Goal: Information Seeking & Learning: Learn about a topic

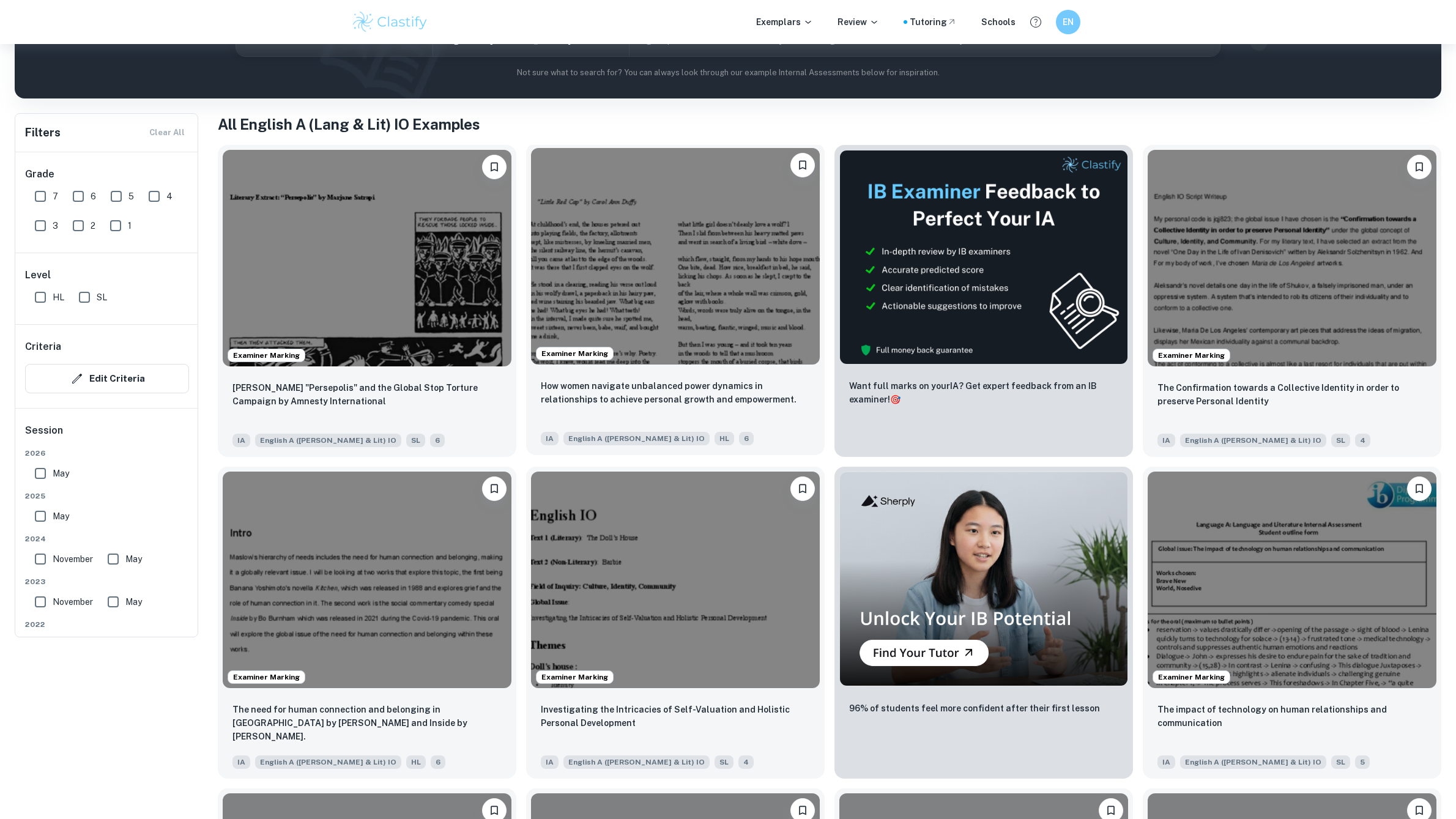
scroll to position [295, 0]
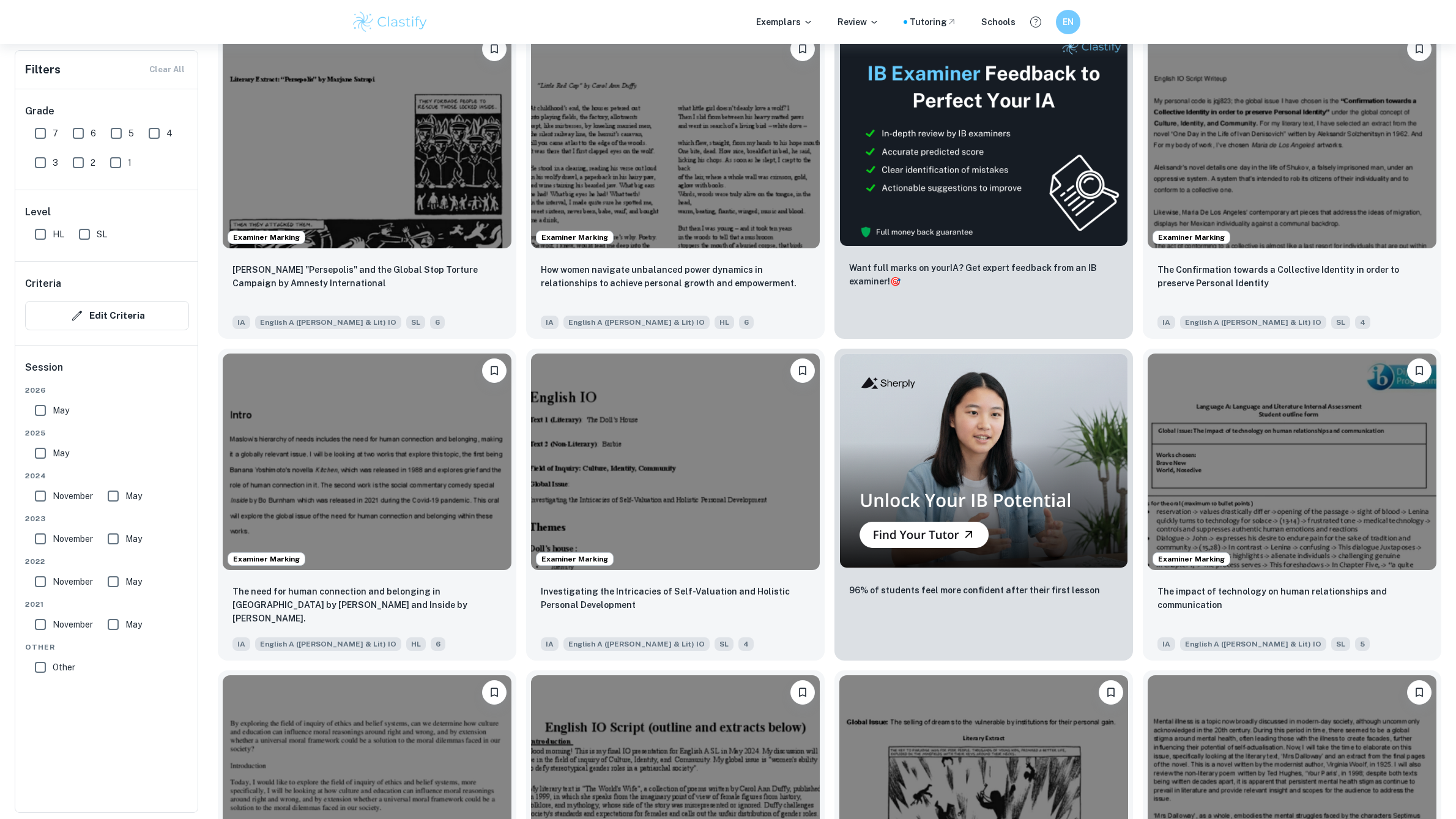
click at [36, 131] on input "7" at bounding box center [40, 133] width 24 height 24
checkbox input "true"
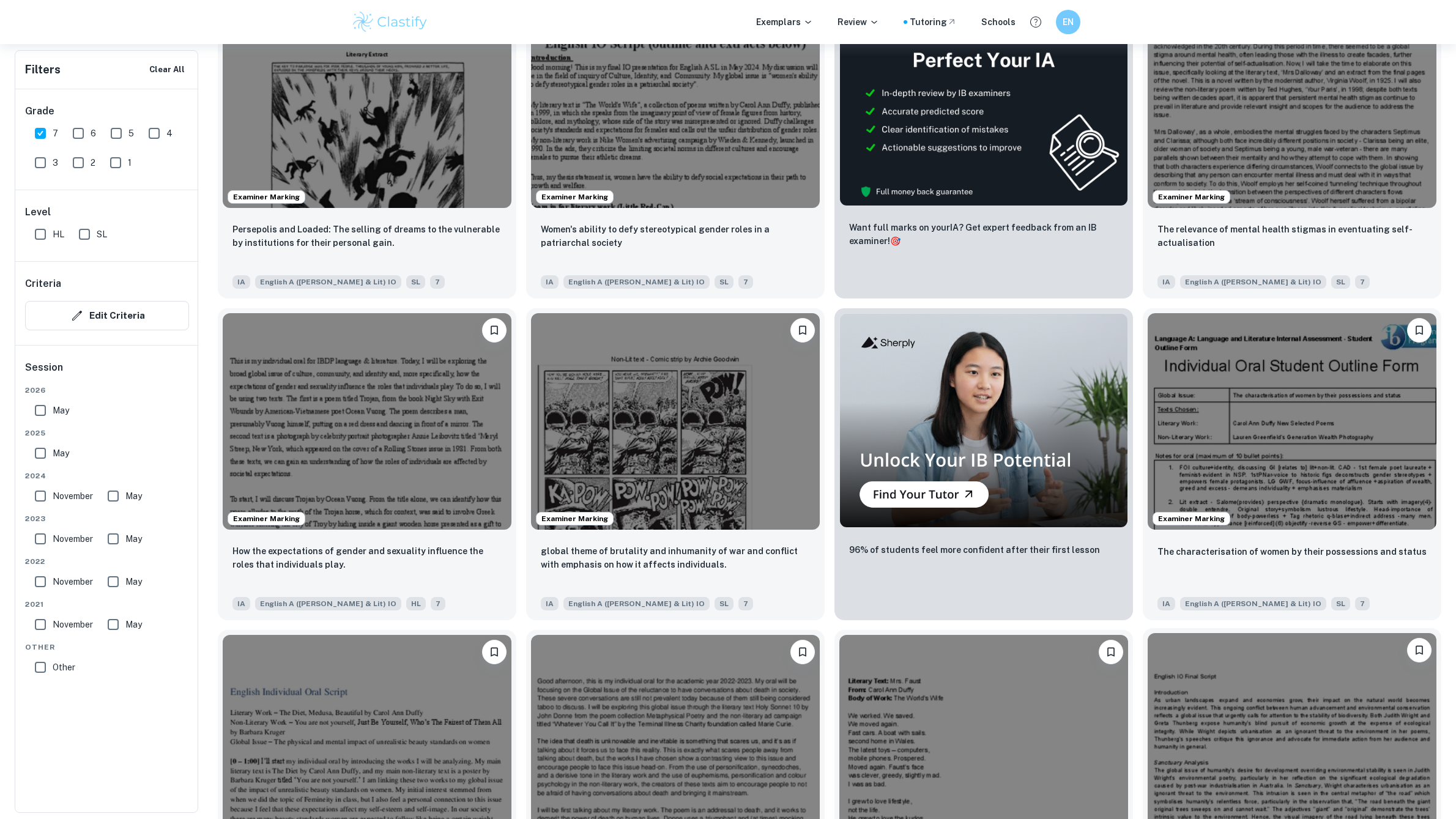
scroll to position [0, 0]
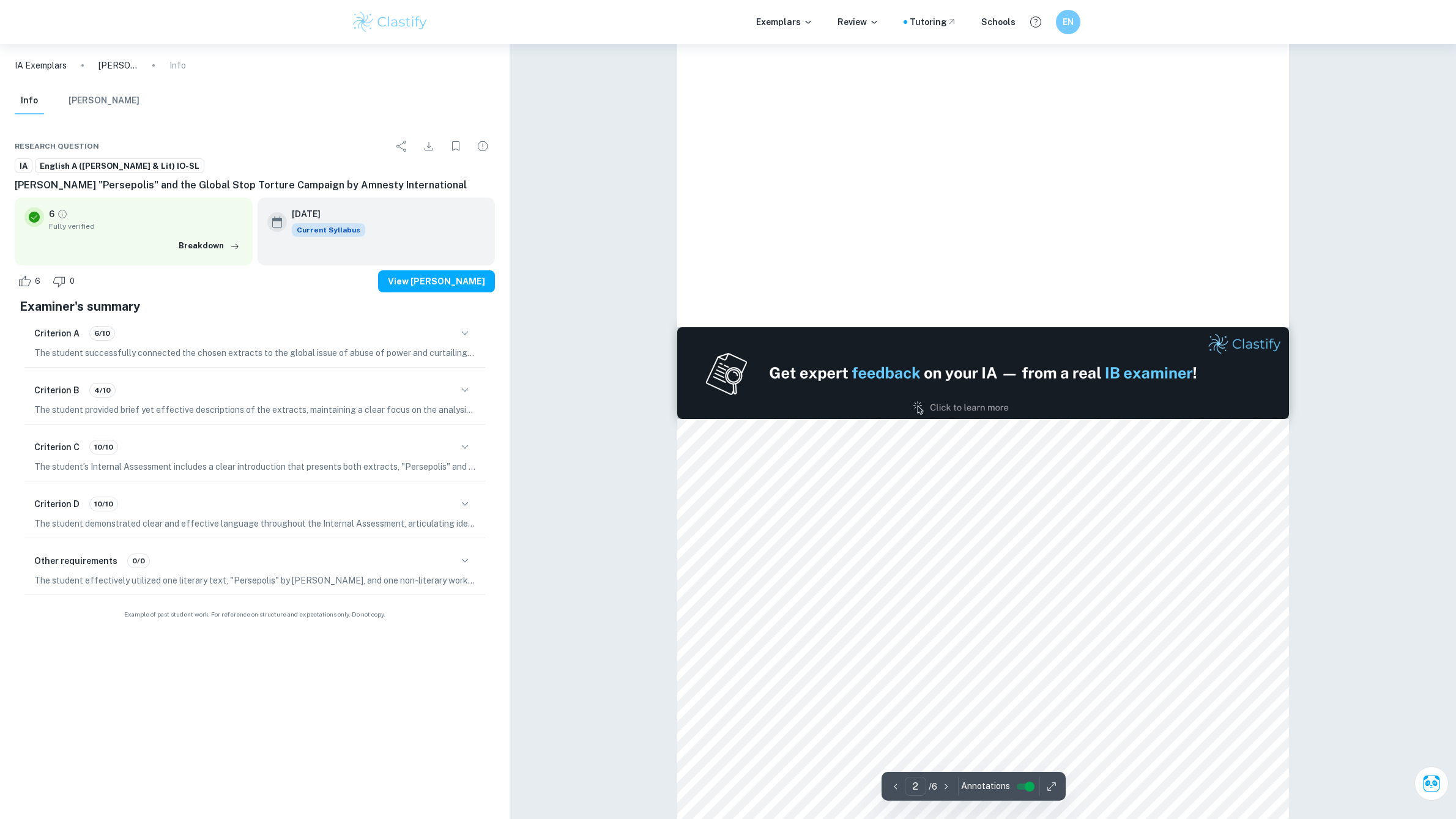
type input "3"
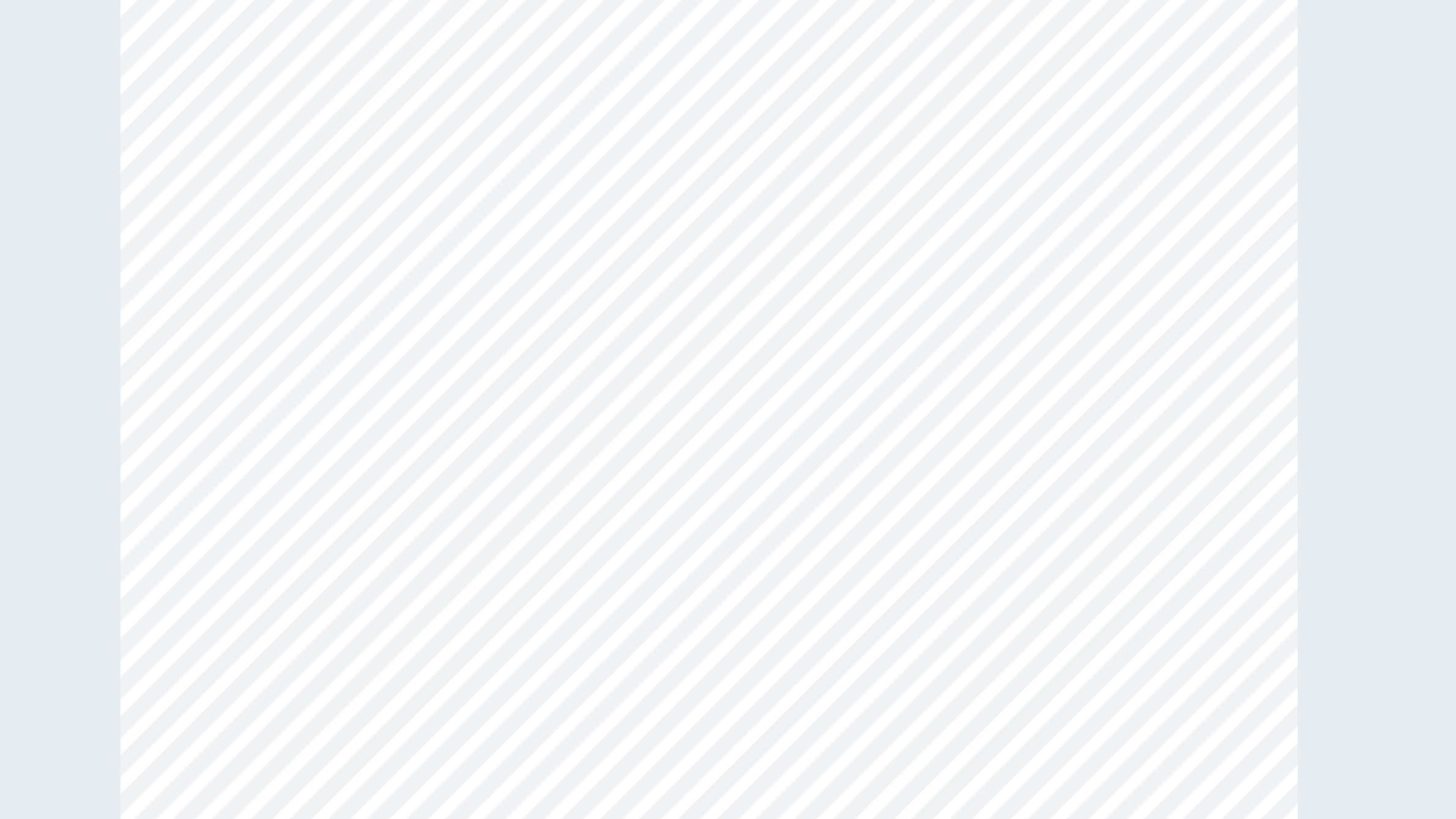
scroll to position [2001, 0]
drag, startPoint x: 856, startPoint y: 349, endPoint x: 945, endPoint y: 380, distance: 94.2
click at [931, 355] on div at bounding box center [965, 348] width 428 height 19
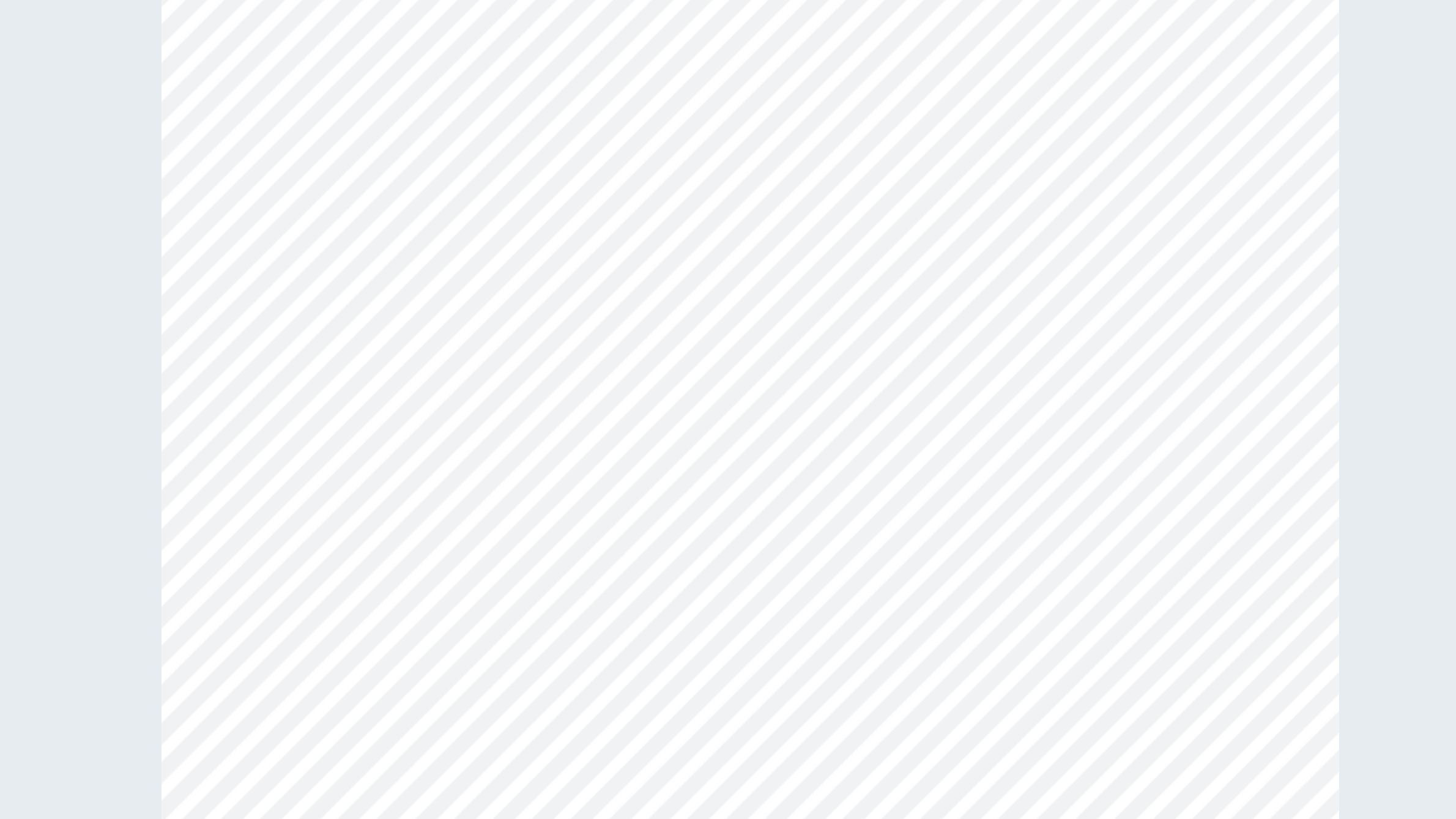
scroll to position [1926, 0]
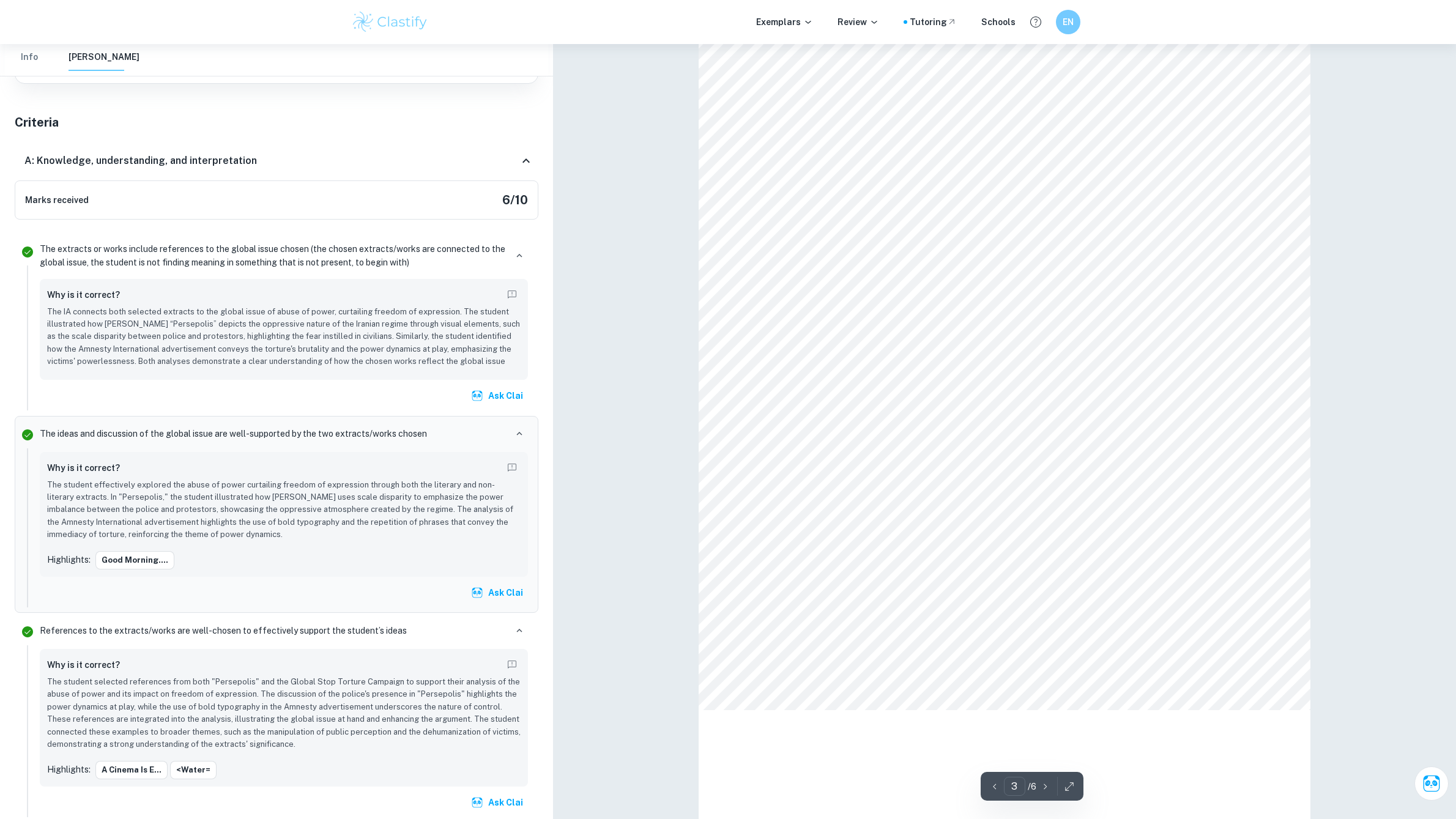
drag, startPoint x: 760, startPoint y: 295, endPoint x: 900, endPoint y: 382, distance: 164.8
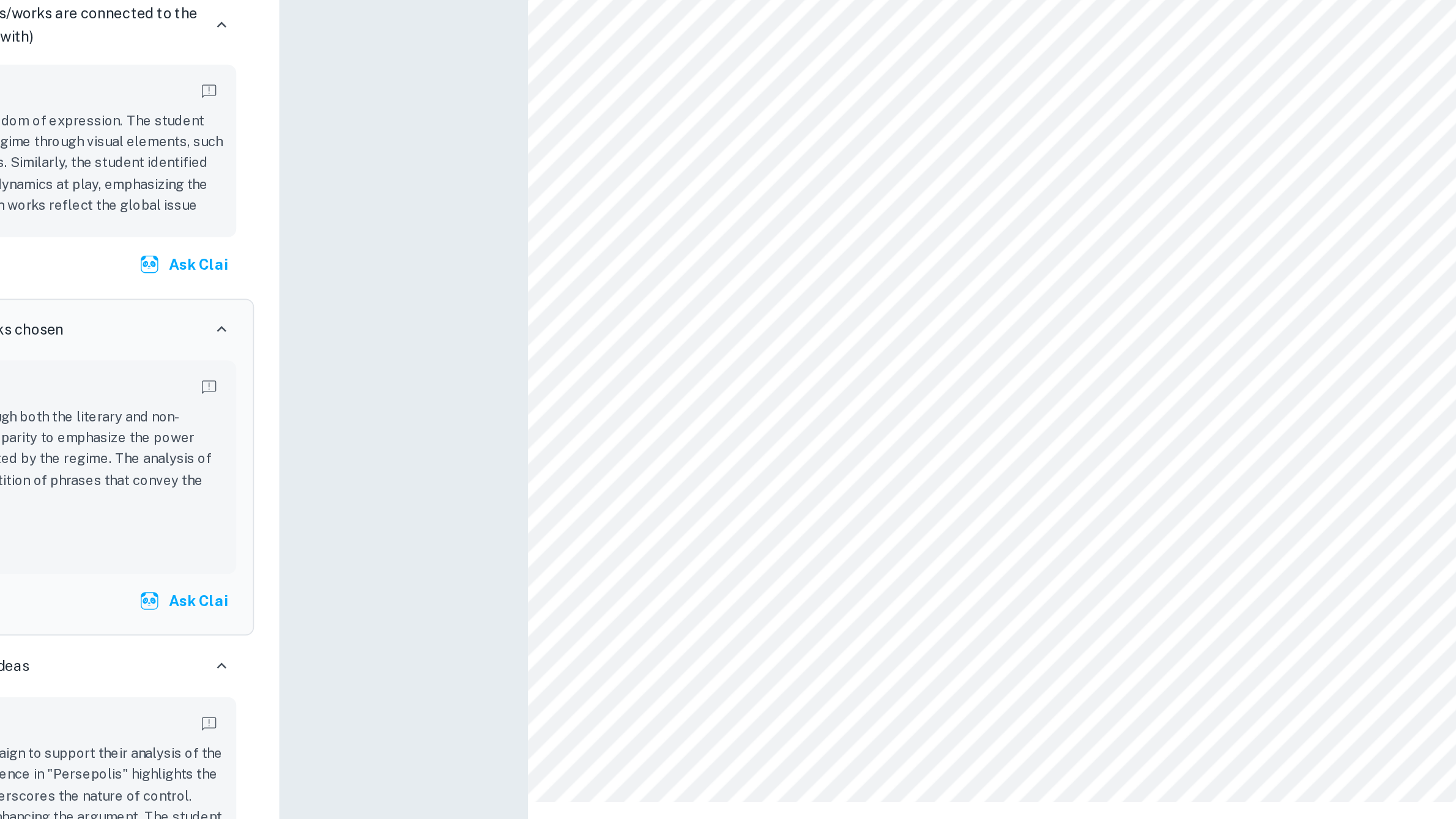
drag, startPoint x: 929, startPoint y: 431, endPoint x: 805, endPoint y: 359, distance: 143.4
click at [910, 437] on div "Incorrect Criterion A The student demonstrates an excellent and insightful unde…" at bounding box center [944, 600] width 203 height 332
drag, startPoint x: 925, startPoint y: 433, endPoint x: 931, endPoint y: 429, distance: 7.2
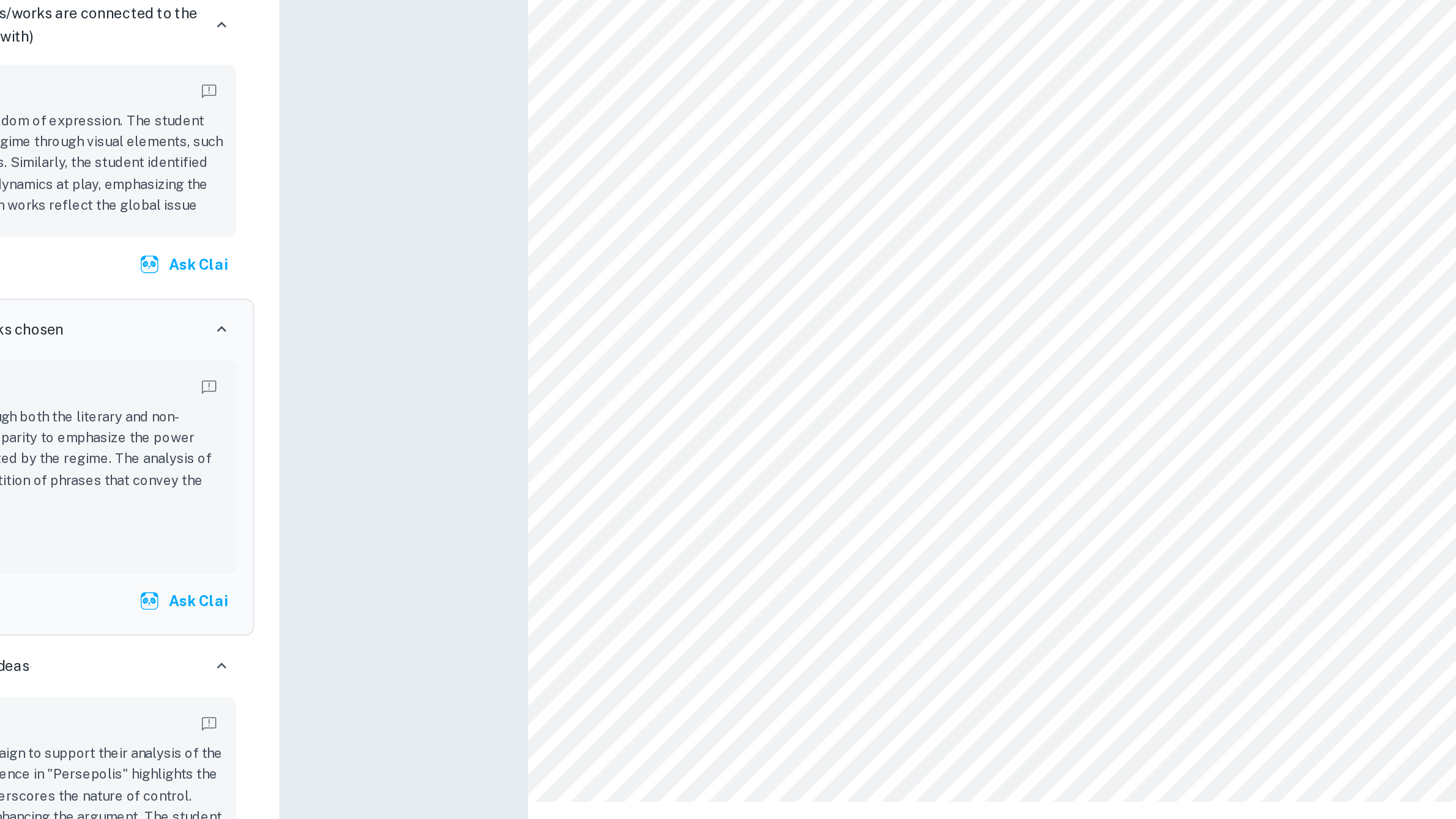
drag, startPoint x: 914, startPoint y: 430, endPoint x: 775, endPoint y: 297, distance: 192.4
copy div "Good morning. Today, I will explore the global issue of the abuse of power curt…"
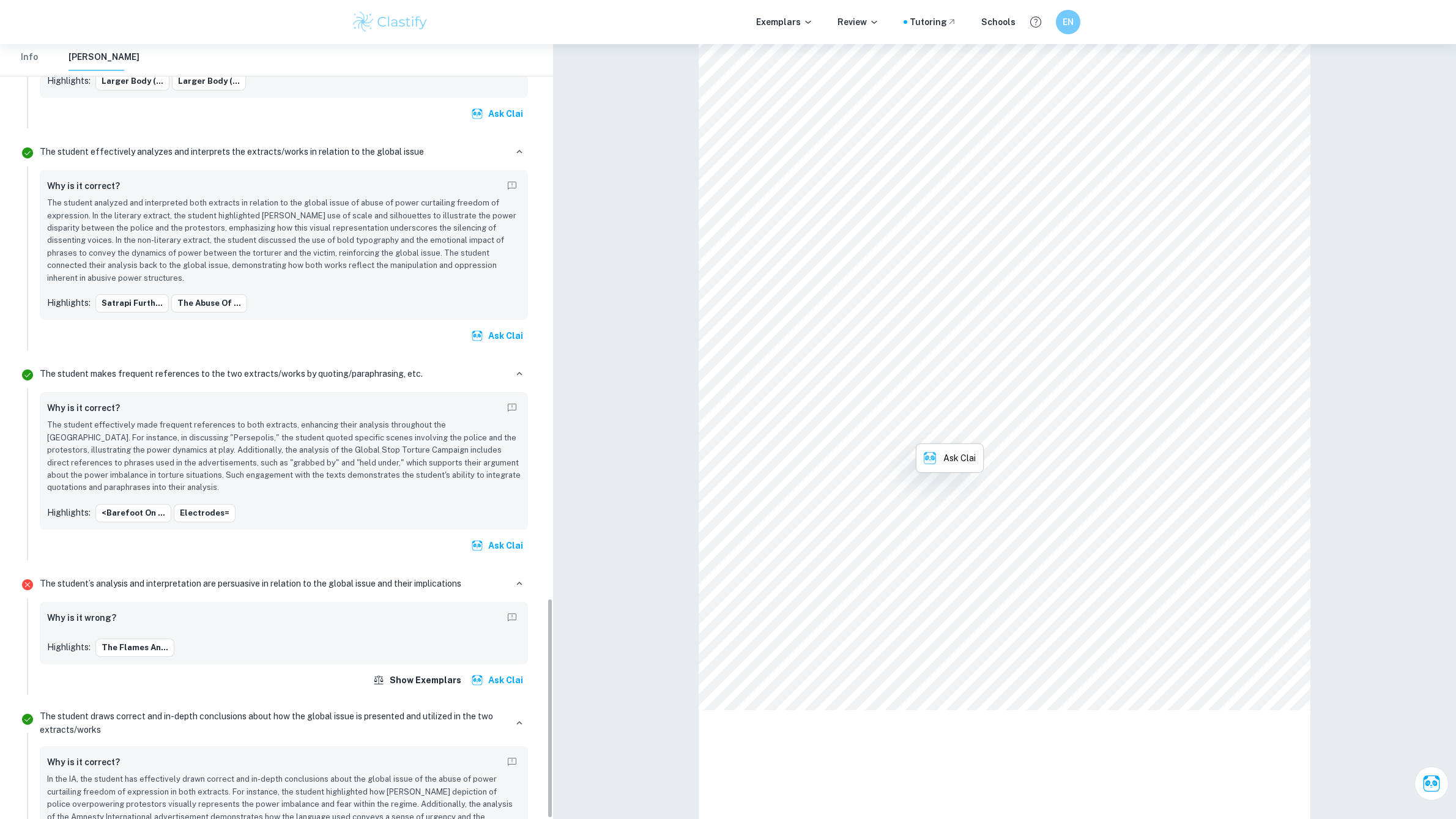
scroll to position [1951, 0]
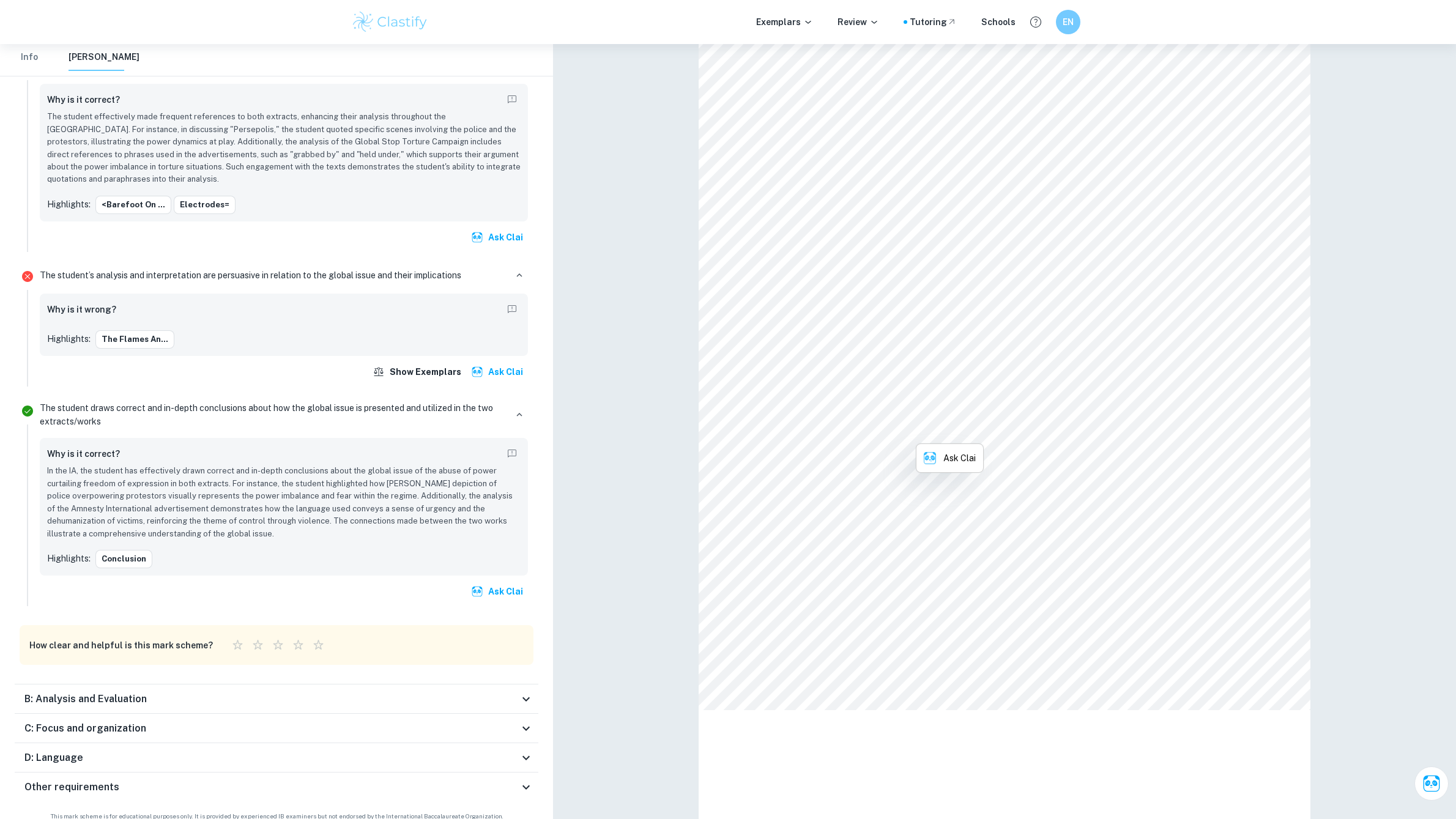
click at [249, 692] on div "B: Analysis and Evaluation" at bounding box center [272, 699] width 494 height 14
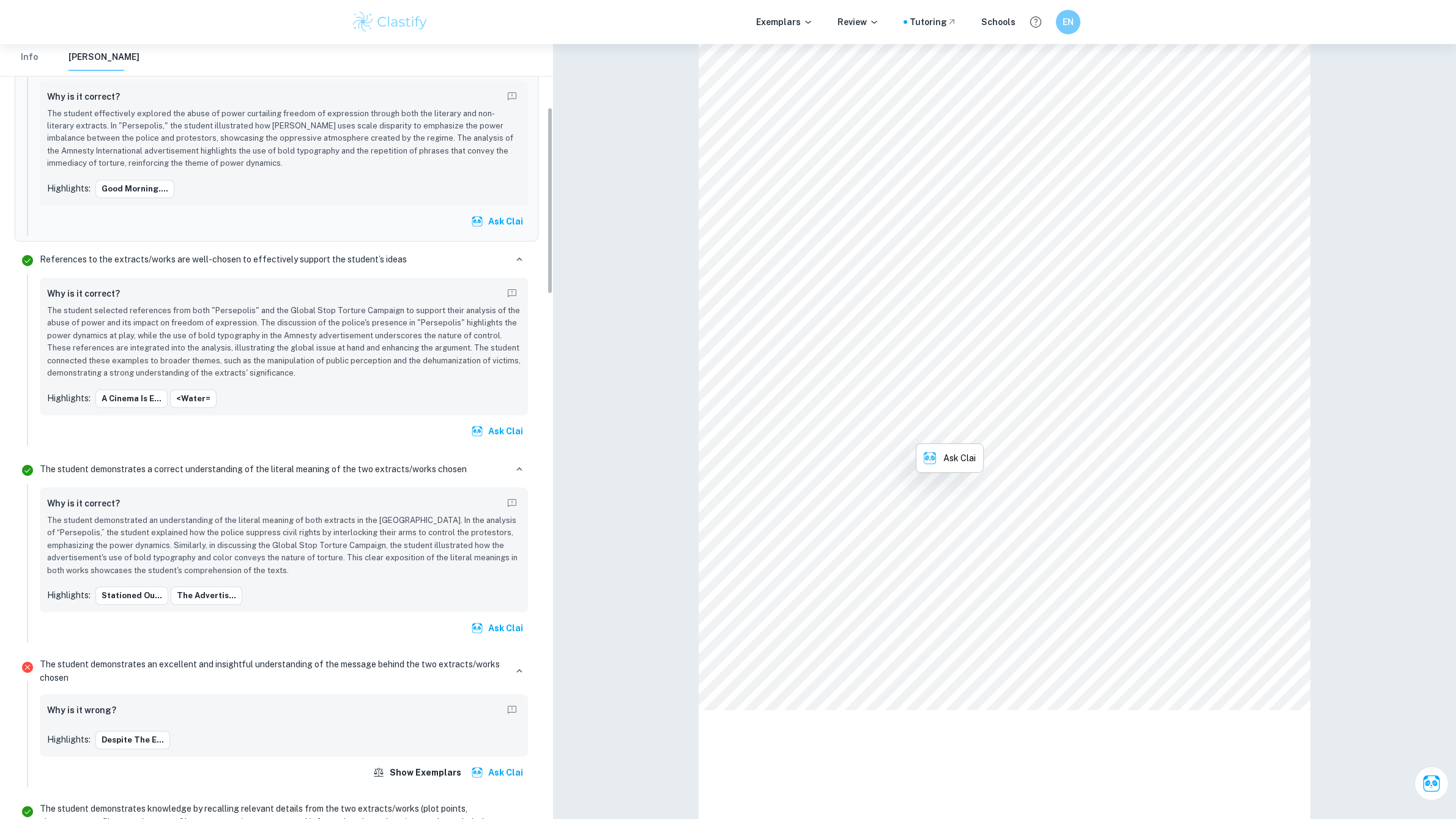
scroll to position [0, 0]
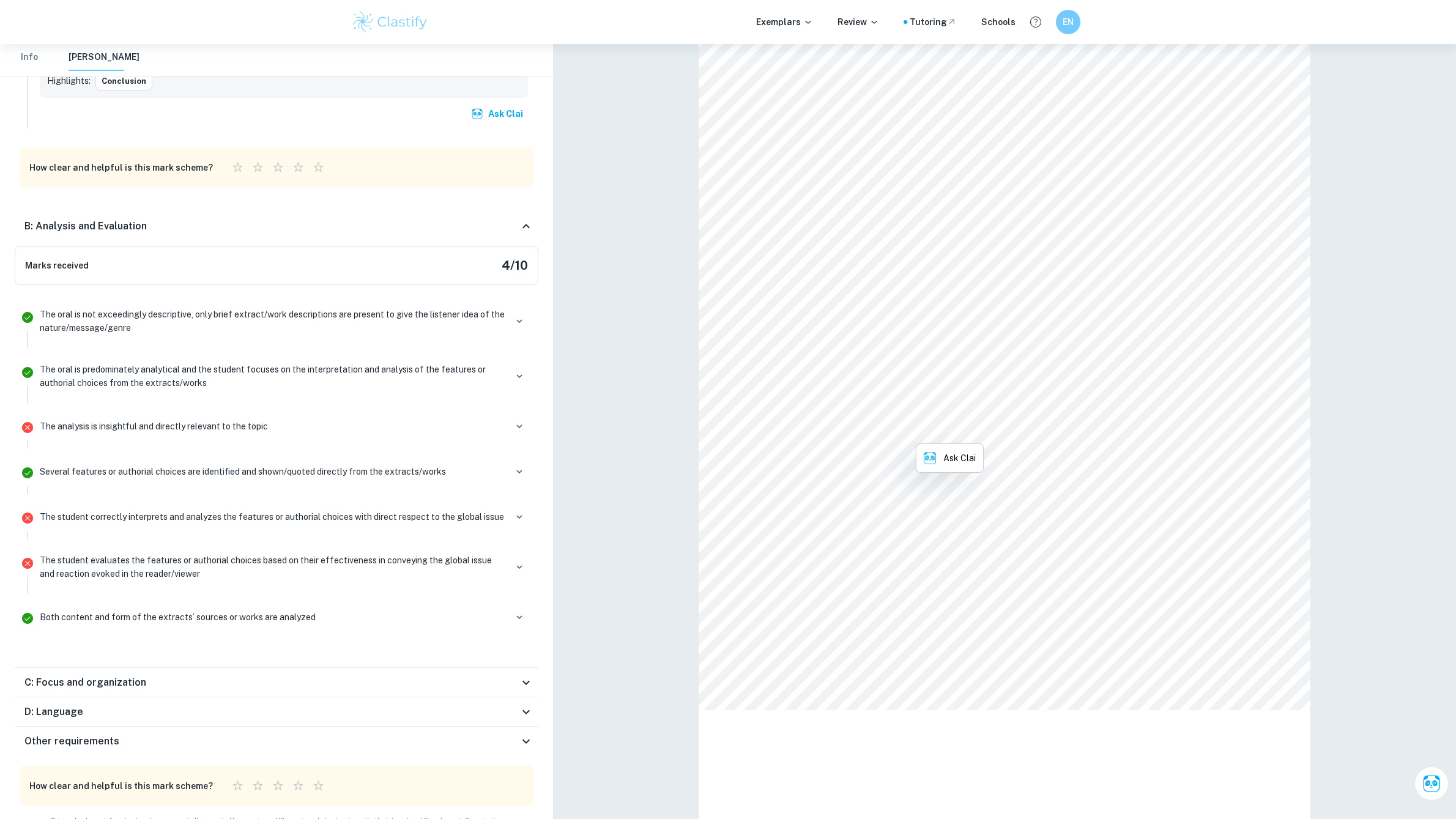
click at [242, 668] on div "C: Focus and organization" at bounding box center [276, 682] width 524 height 29
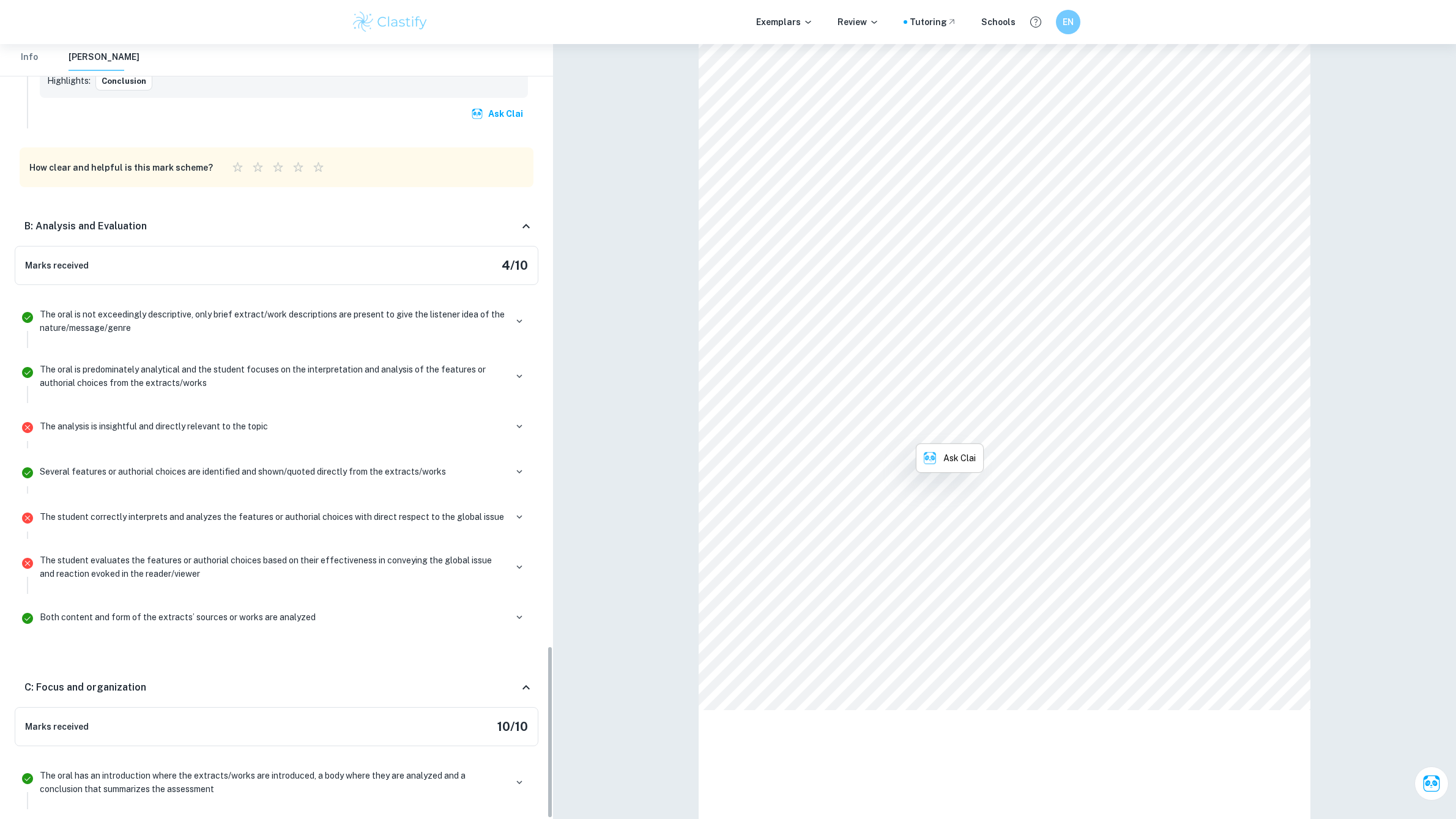
scroll to position [2713, 0]
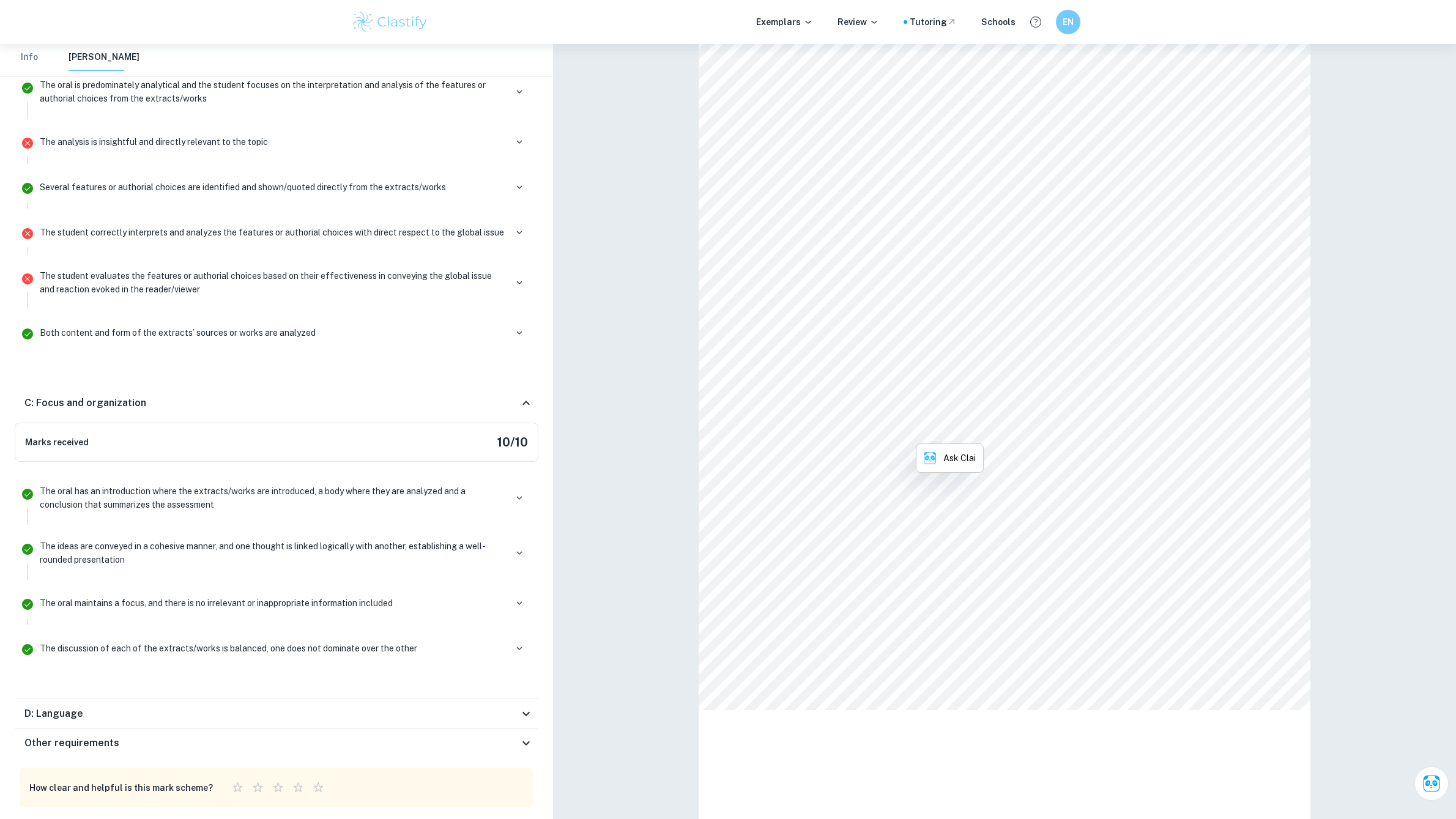
click at [257, 707] on div "D: Language" at bounding box center [272, 714] width 494 height 14
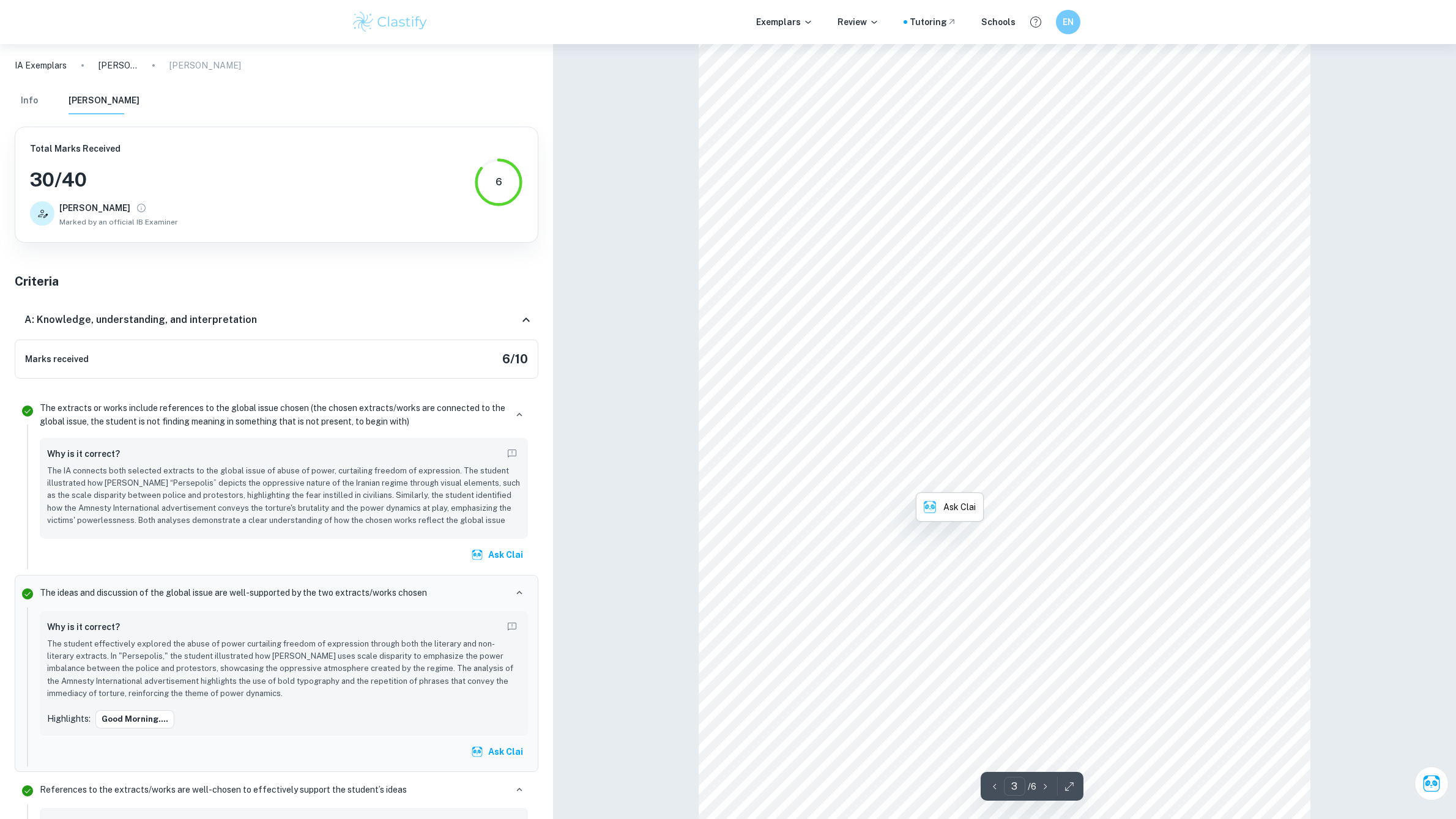
scroll to position [1950, 0]
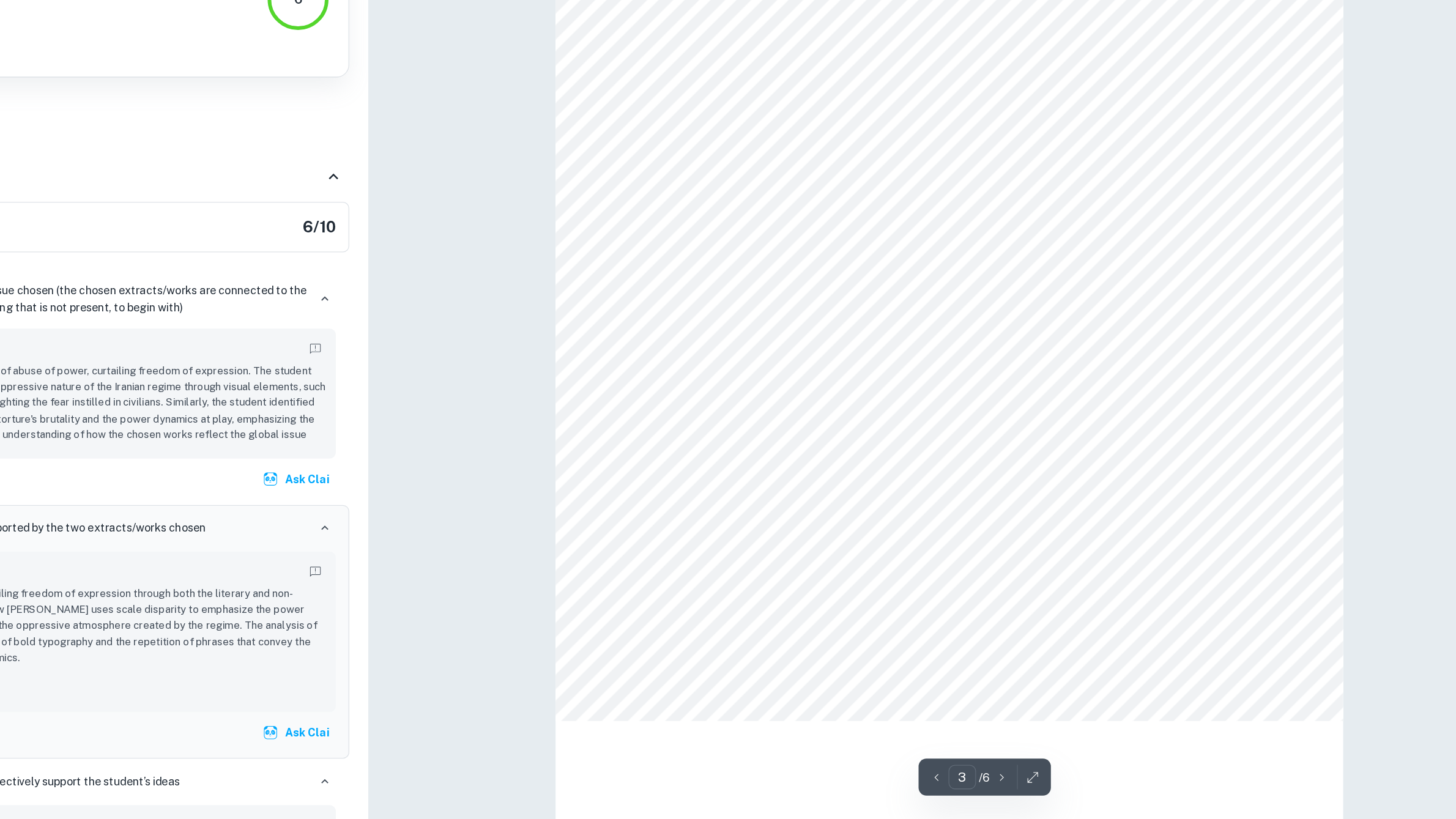
scroll to position [2001, 0]
drag, startPoint x: 993, startPoint y: 708, endPoint x: 935, endPoint y: 653, distance: 79.9
click at [935, 653] on p "The student does not clearly define the concept of "abuse of power" or explain …" at bounding box center [944, 644] width 173 height 188
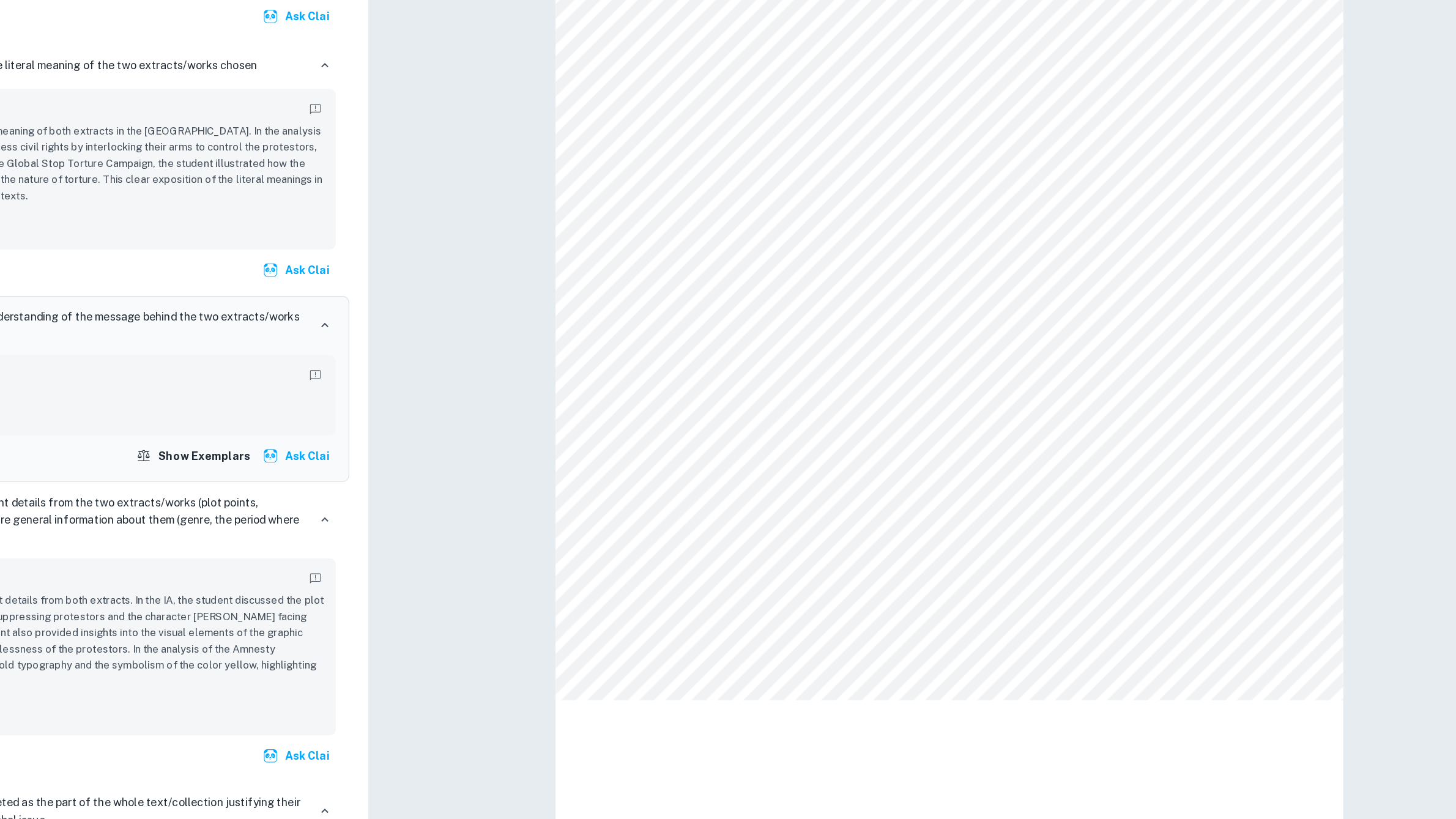
copy p "Abuse of power refers to the misuse of authority to oppress individuals, as see…"
drag, startPoint x: 995, startPoint y: 709, endPoint x: 935, endPoint y: 654, distance: 81.4
click at [935, 654] on p "The student does not clearly define the concept of "abuse of power" or explain …" at bounding box center [944, 644] width 173 height 188
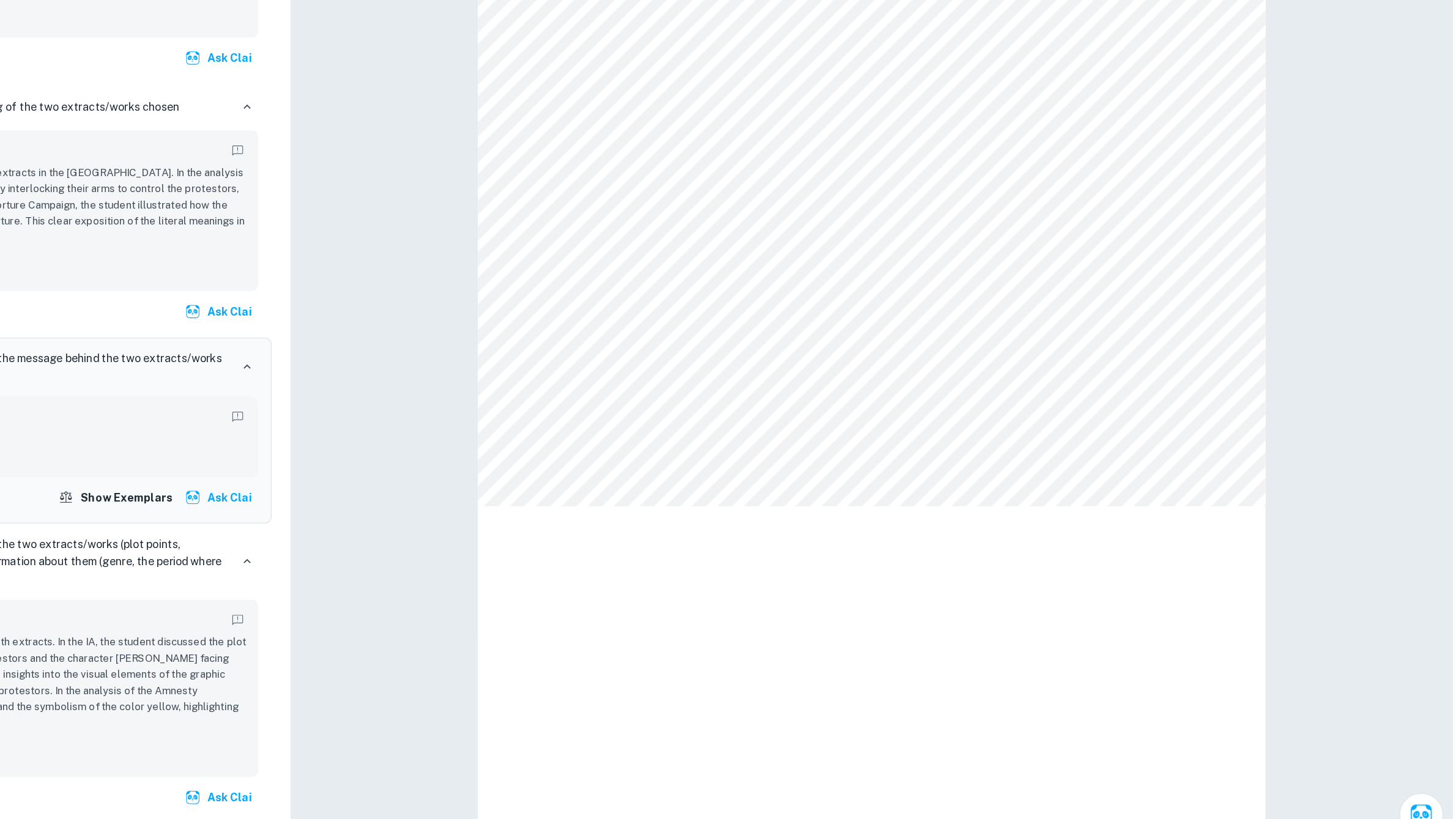
scroll to position [65, 0]
drag, startPoint x: 1174, startPoint y: 525, endPoint x: 1180, endPoint y: 611, distance: 86.2
click at [1180, 610] on div "Correct Criterion A The student demonstrates a correct understanding of the lit…" at bounding box center [1083, 517] width 202 height 325
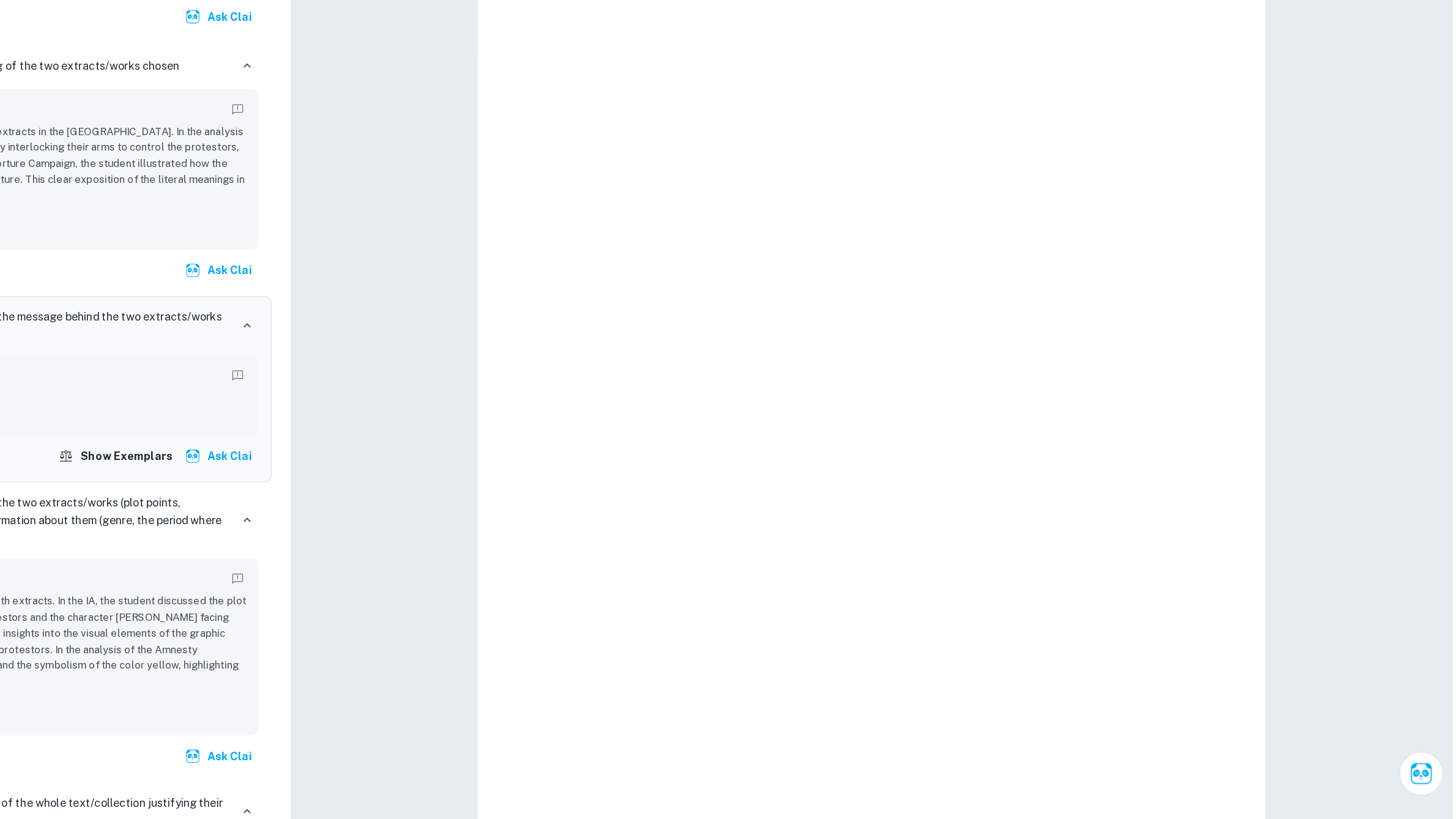
scroll to position [133, 0]
drag, startPoint x: 1131, startPoint y: 610, endPoint x: 1121, endPoint y: 696, distance: 86.6
click at [1121, 696] on div "Criterion A The student’s analysis and interpretation are persuasive in relatio…" at bounding box center [1043, 627] width 182 height 214
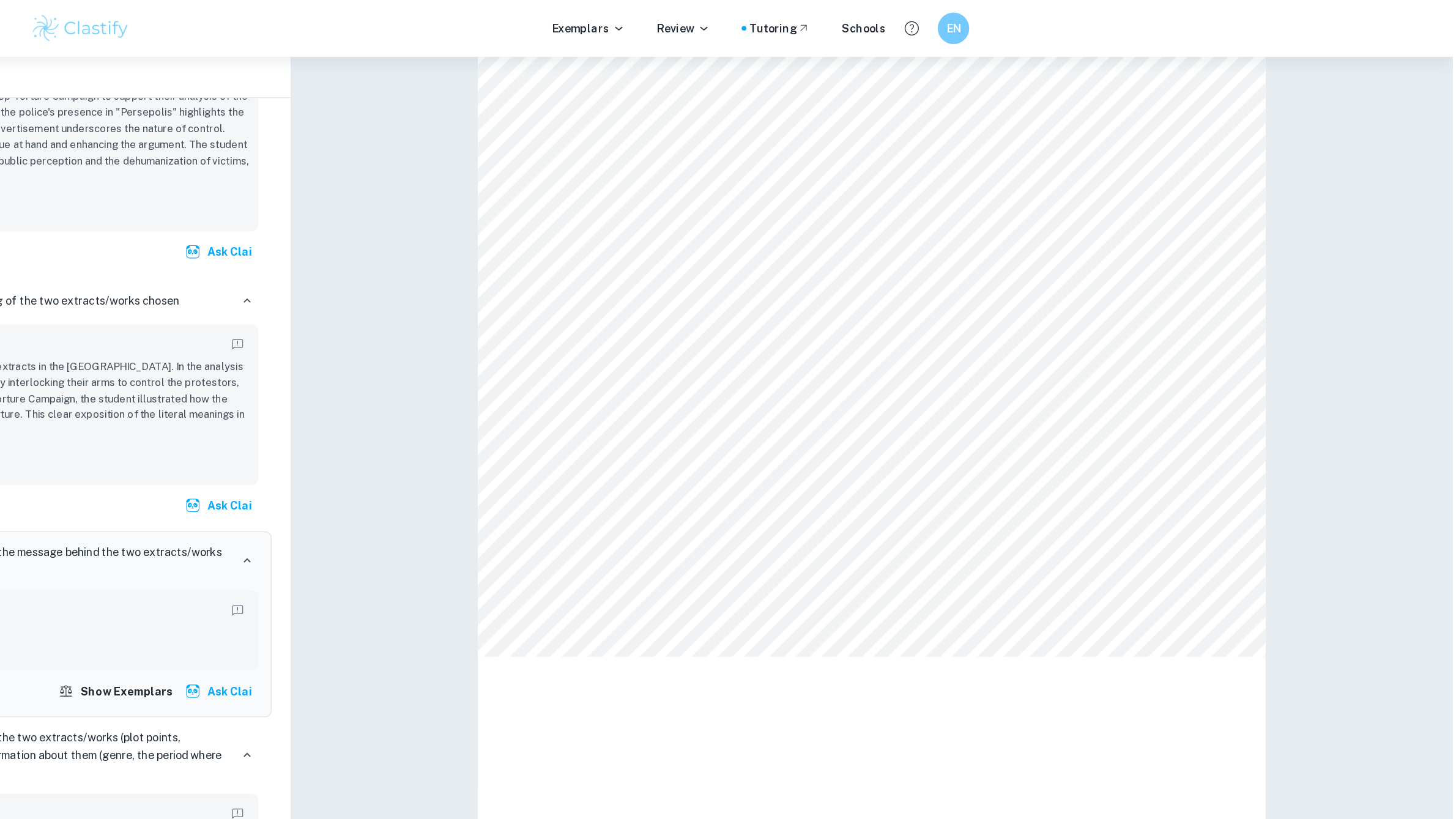
scroll to position [2198, 0]
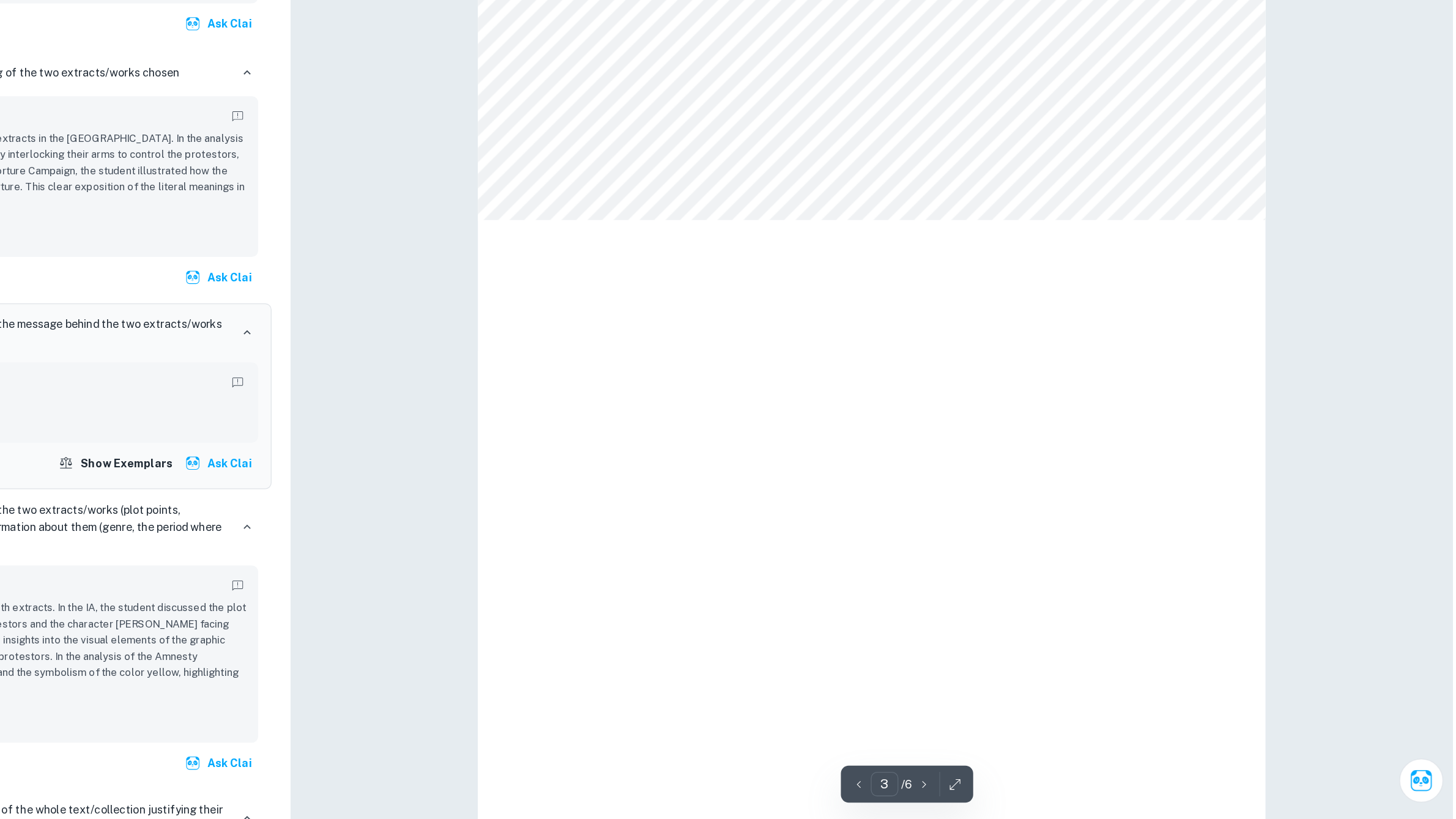
type input "4"
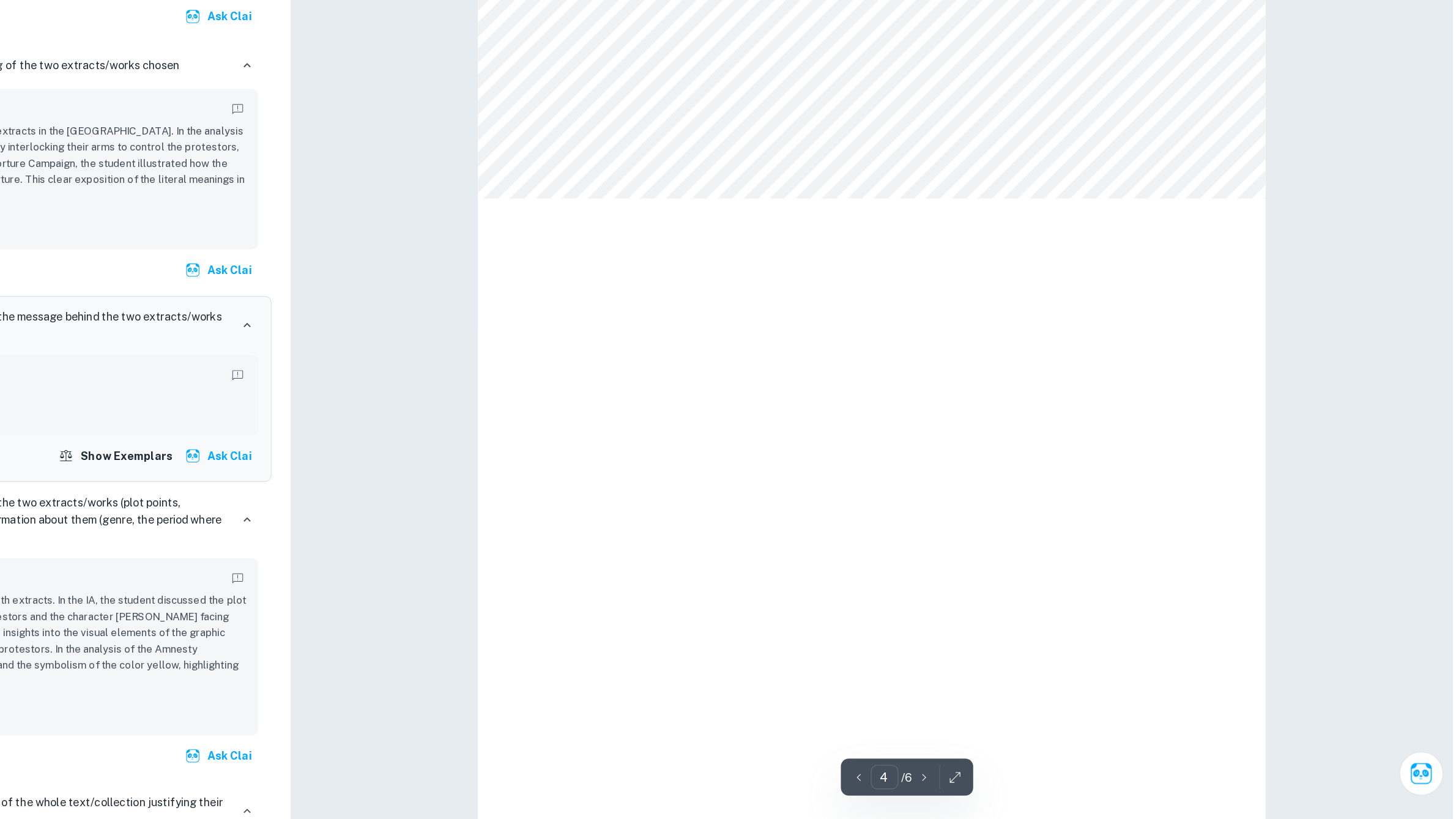
scroll to position [2491, 0]
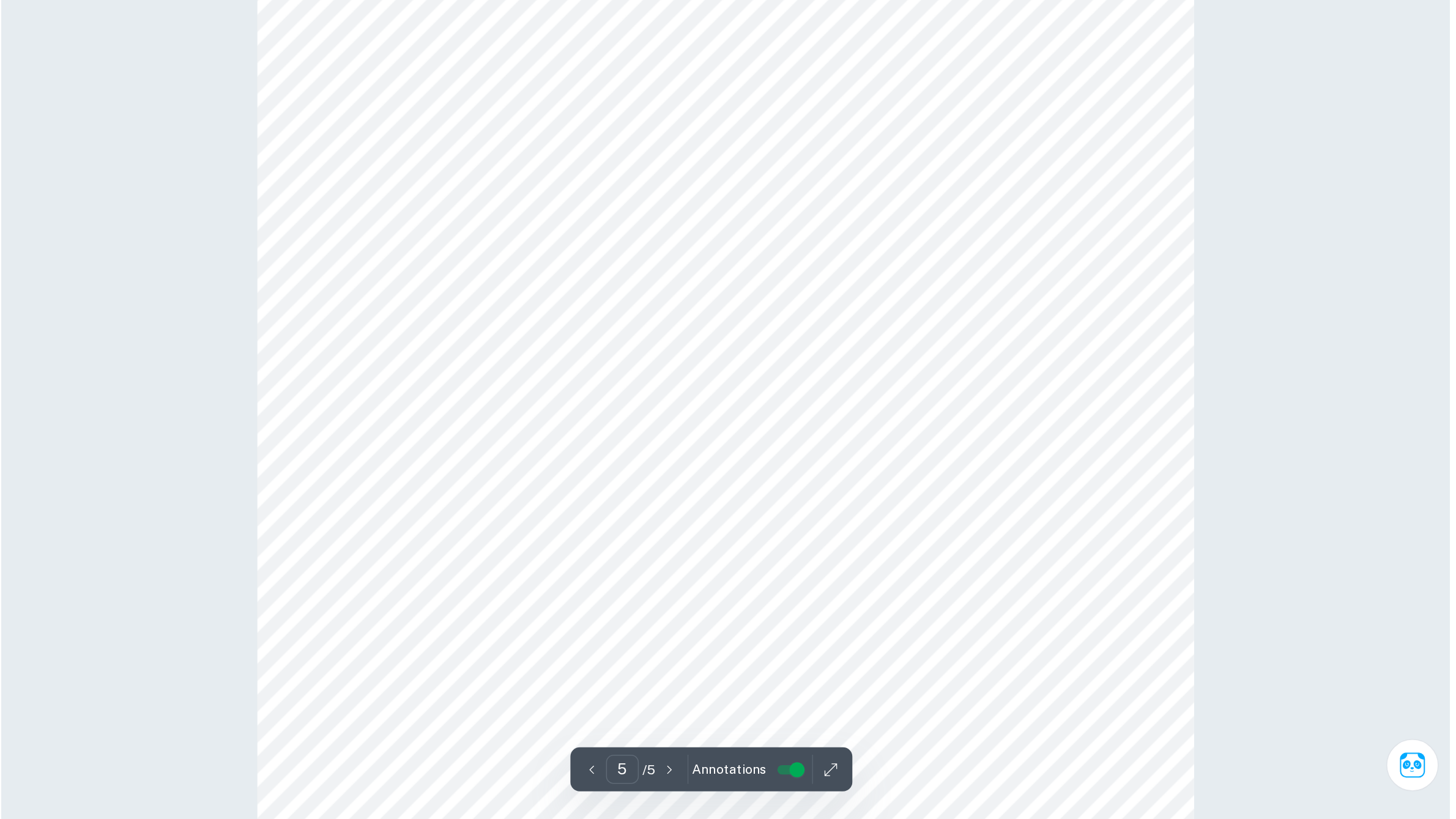
scroll to position [3666, 0]
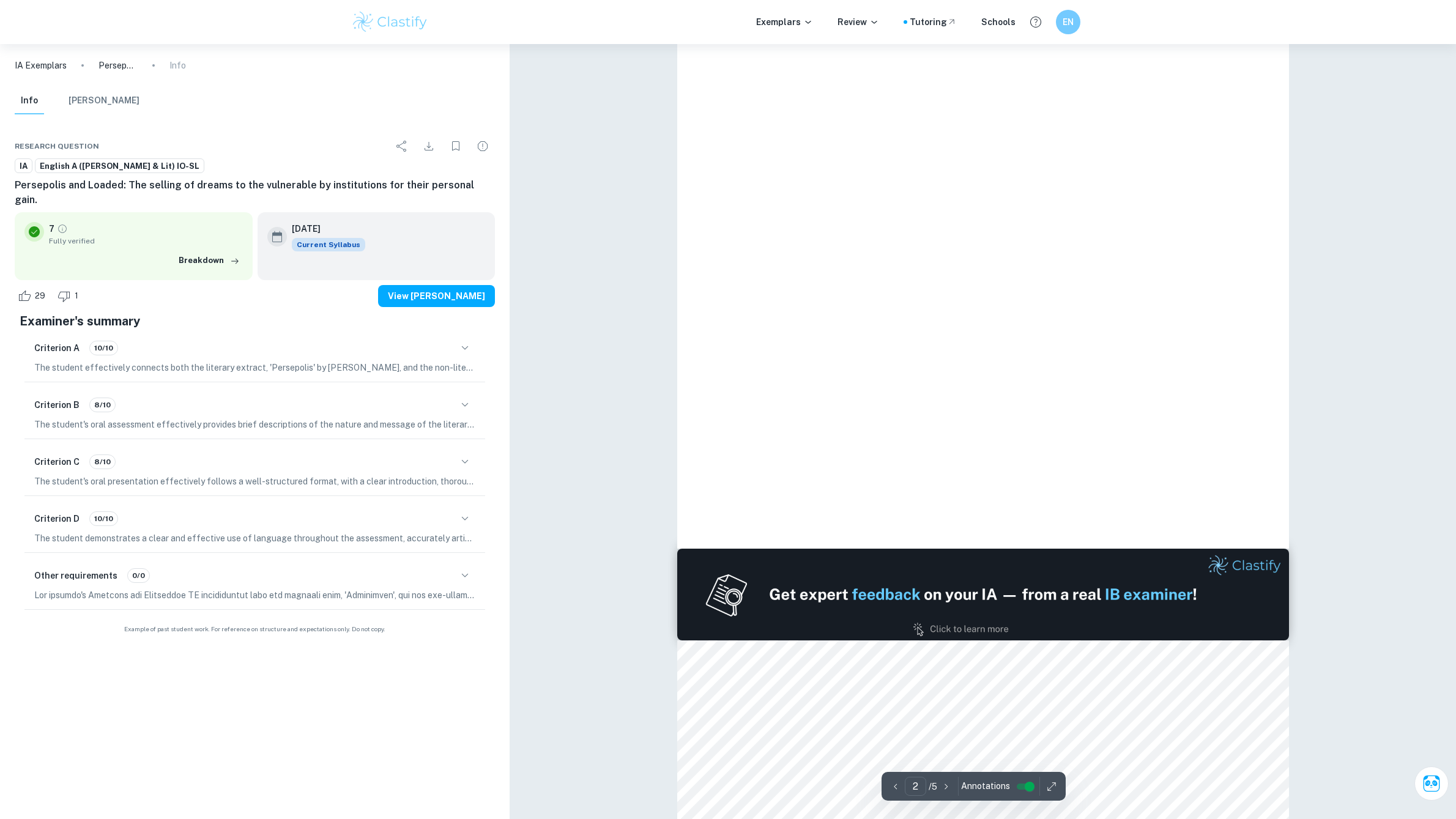
type input "3"
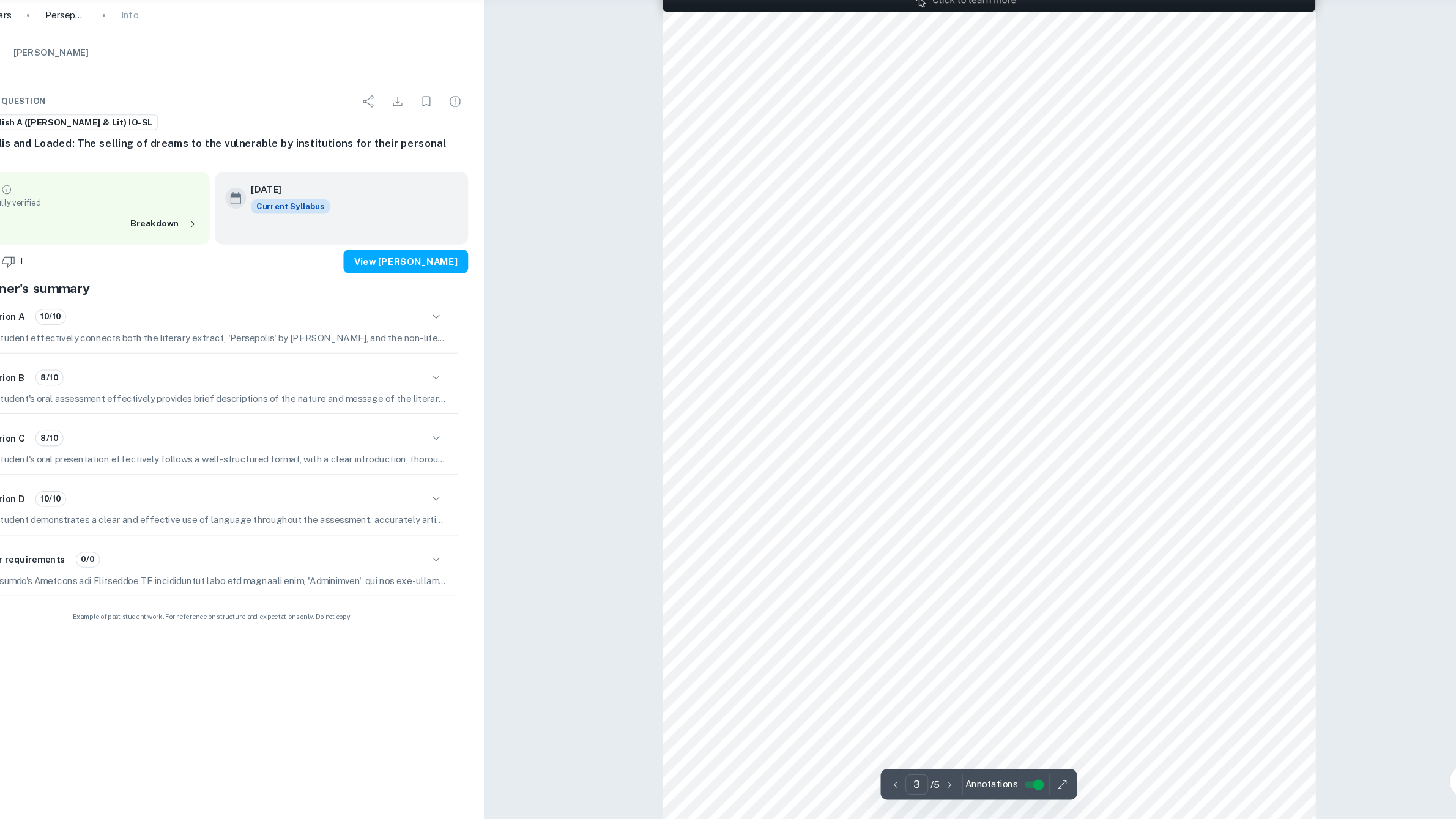
scroll to position [1804, 0]
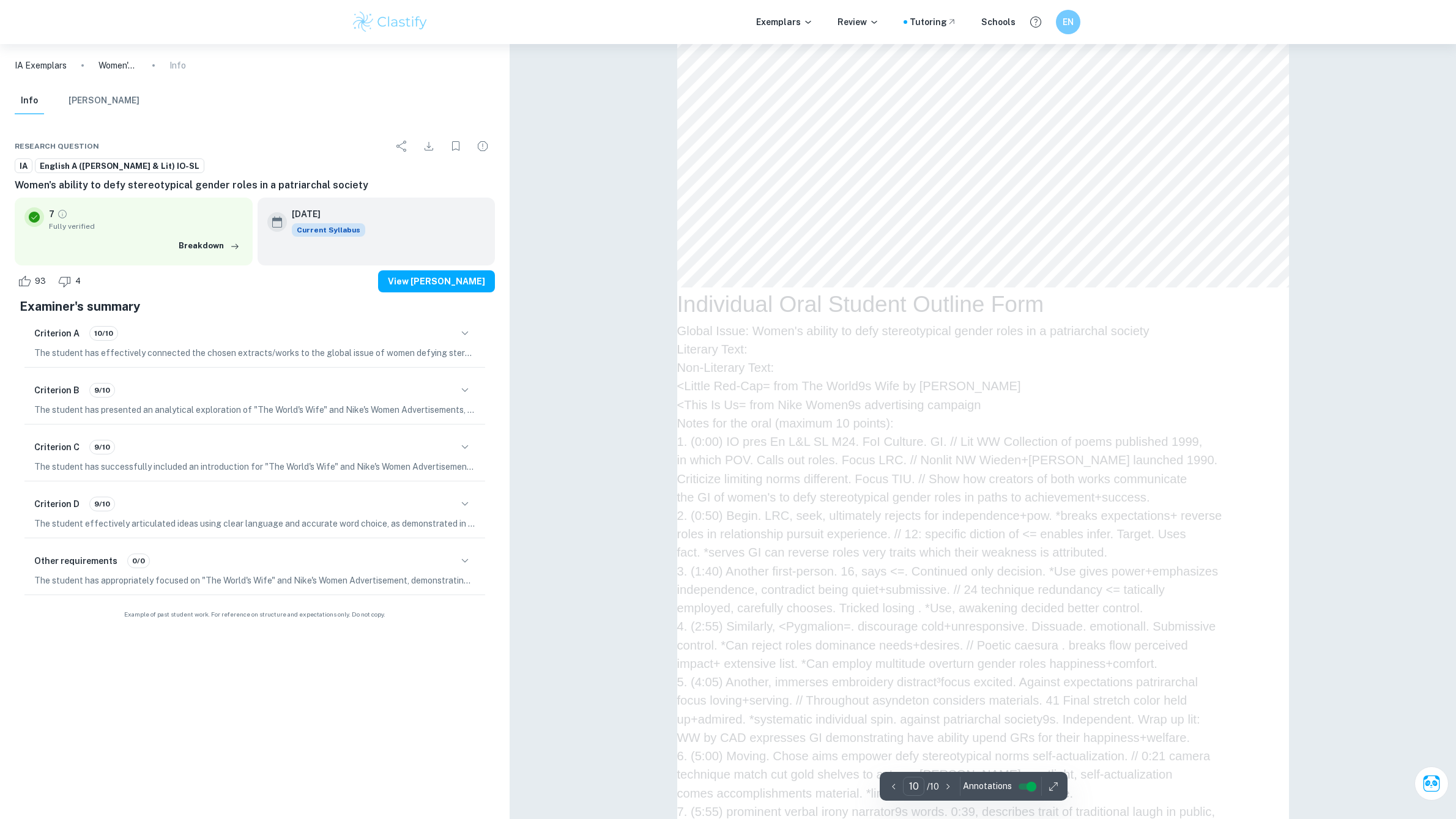
scroll to position [8052, 0]
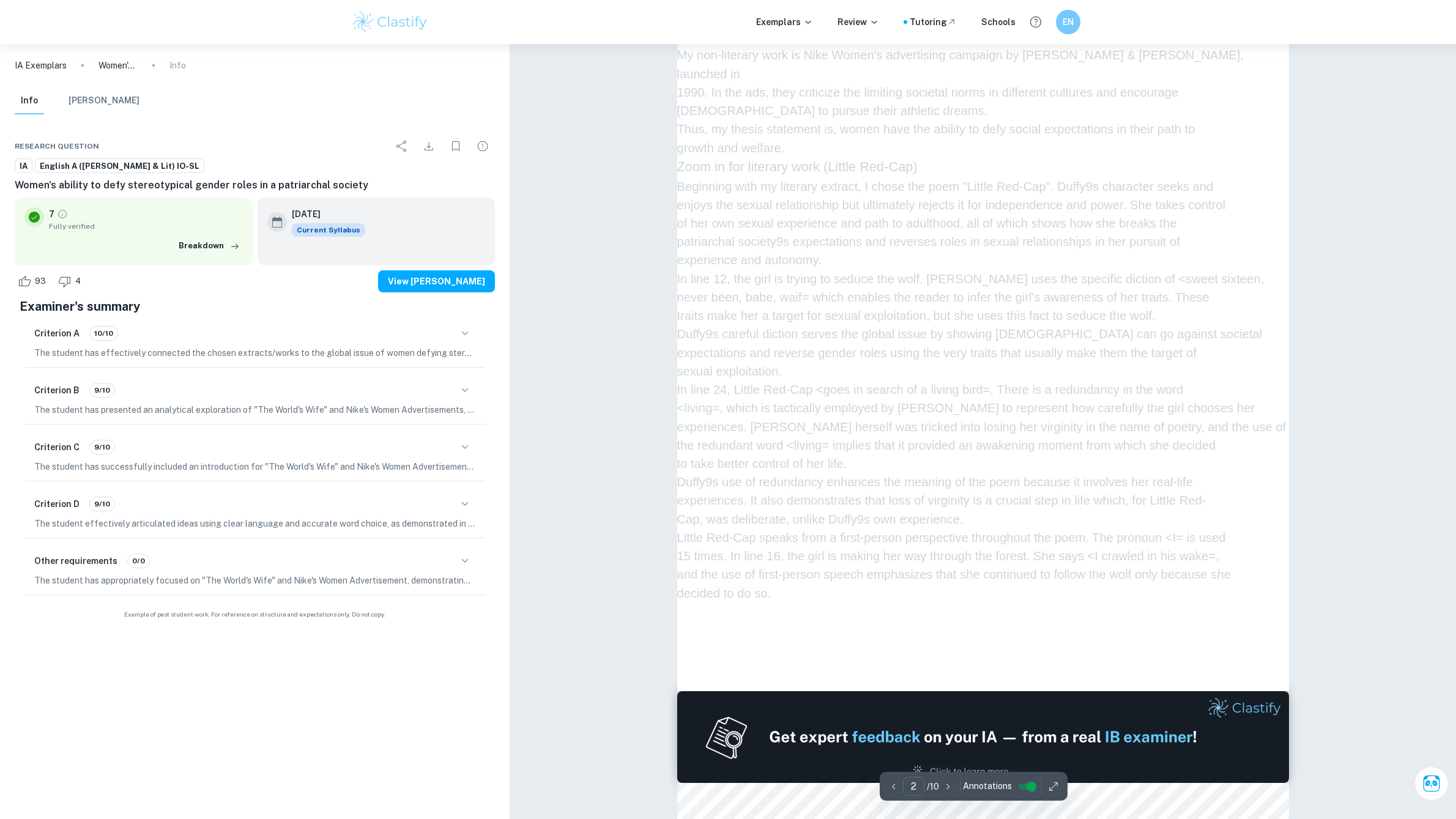
type input "1"
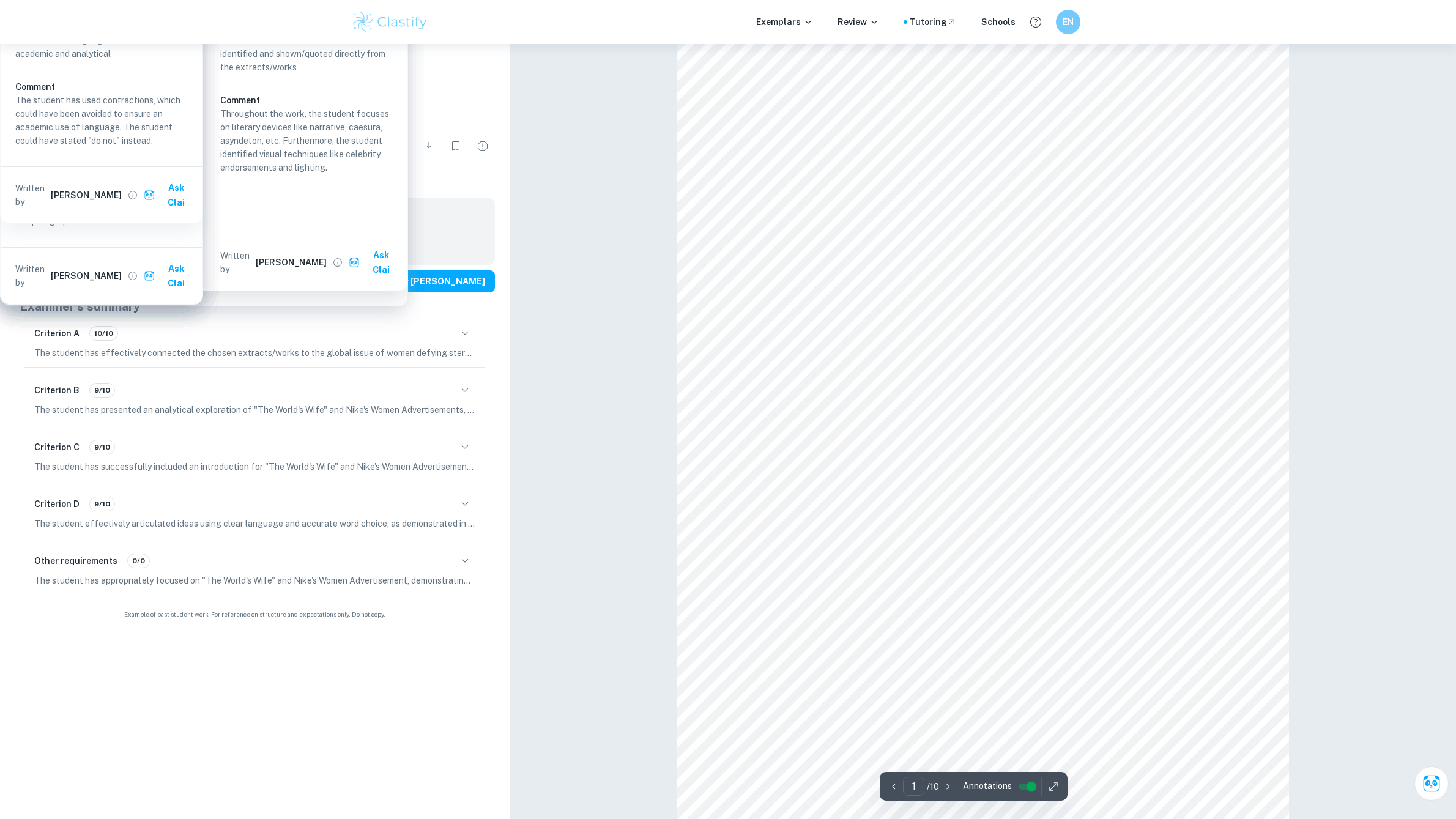
scroll to position [61, 0]
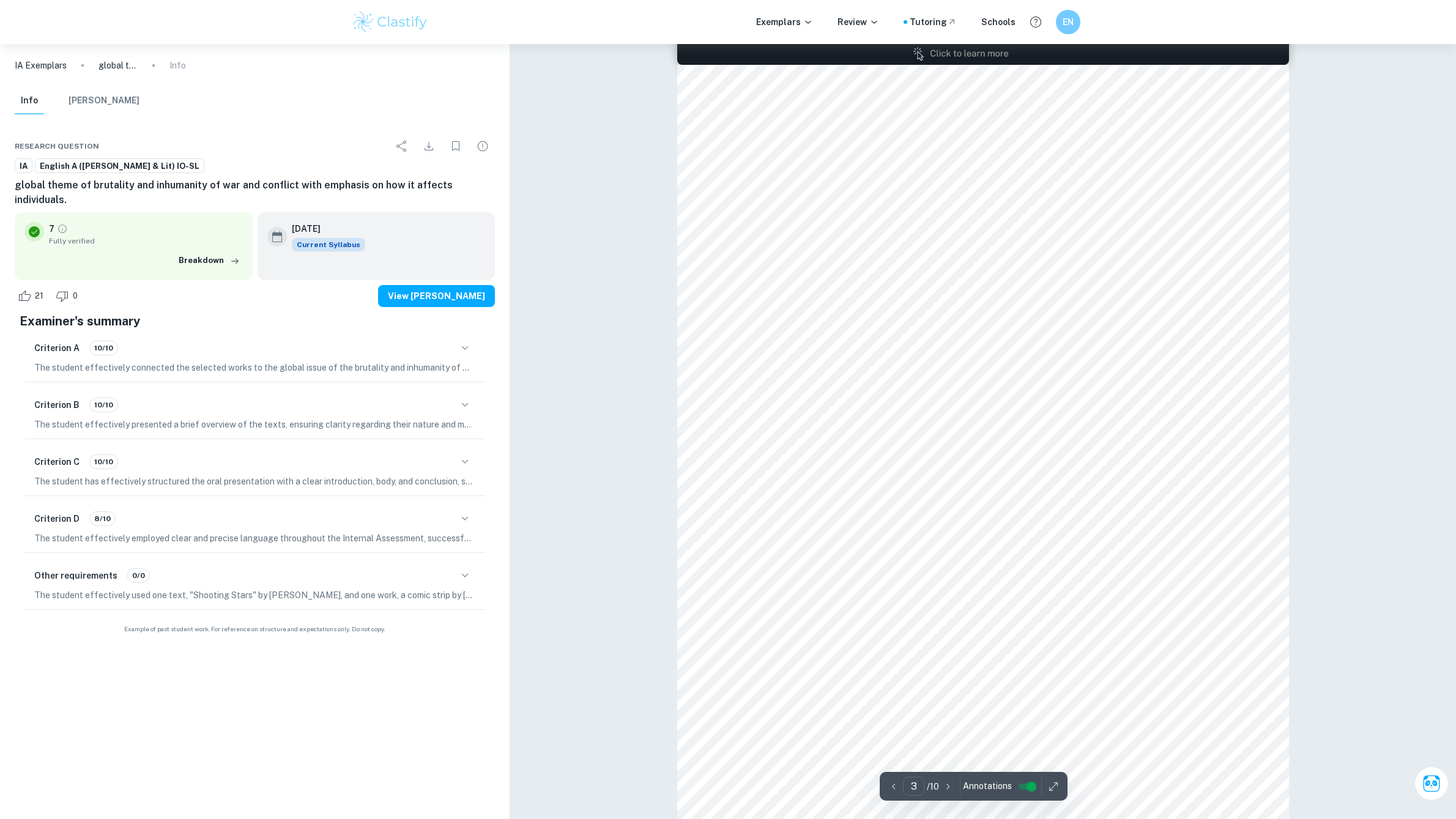
scroll to position [1725, 0]
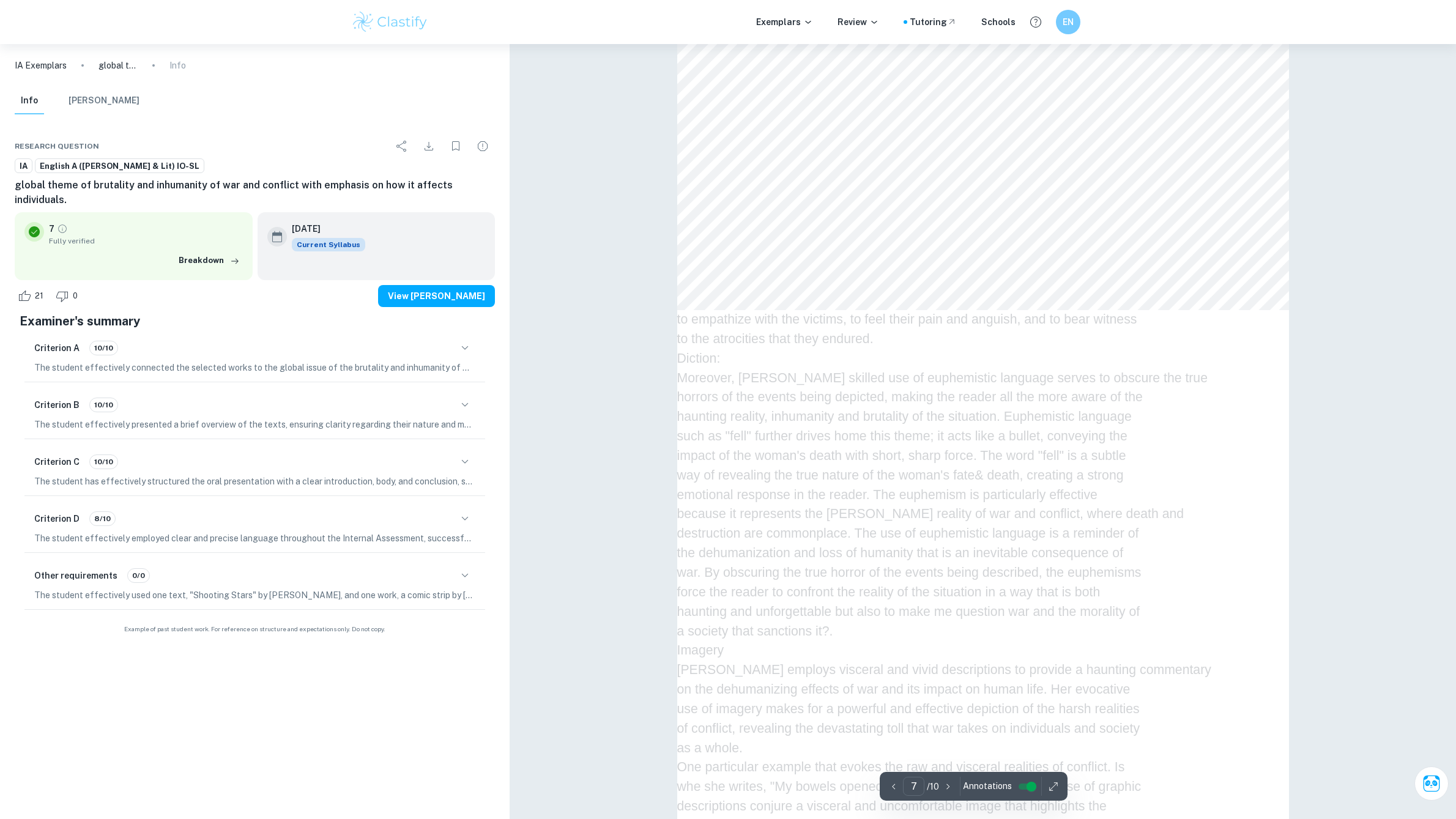
type input "8"
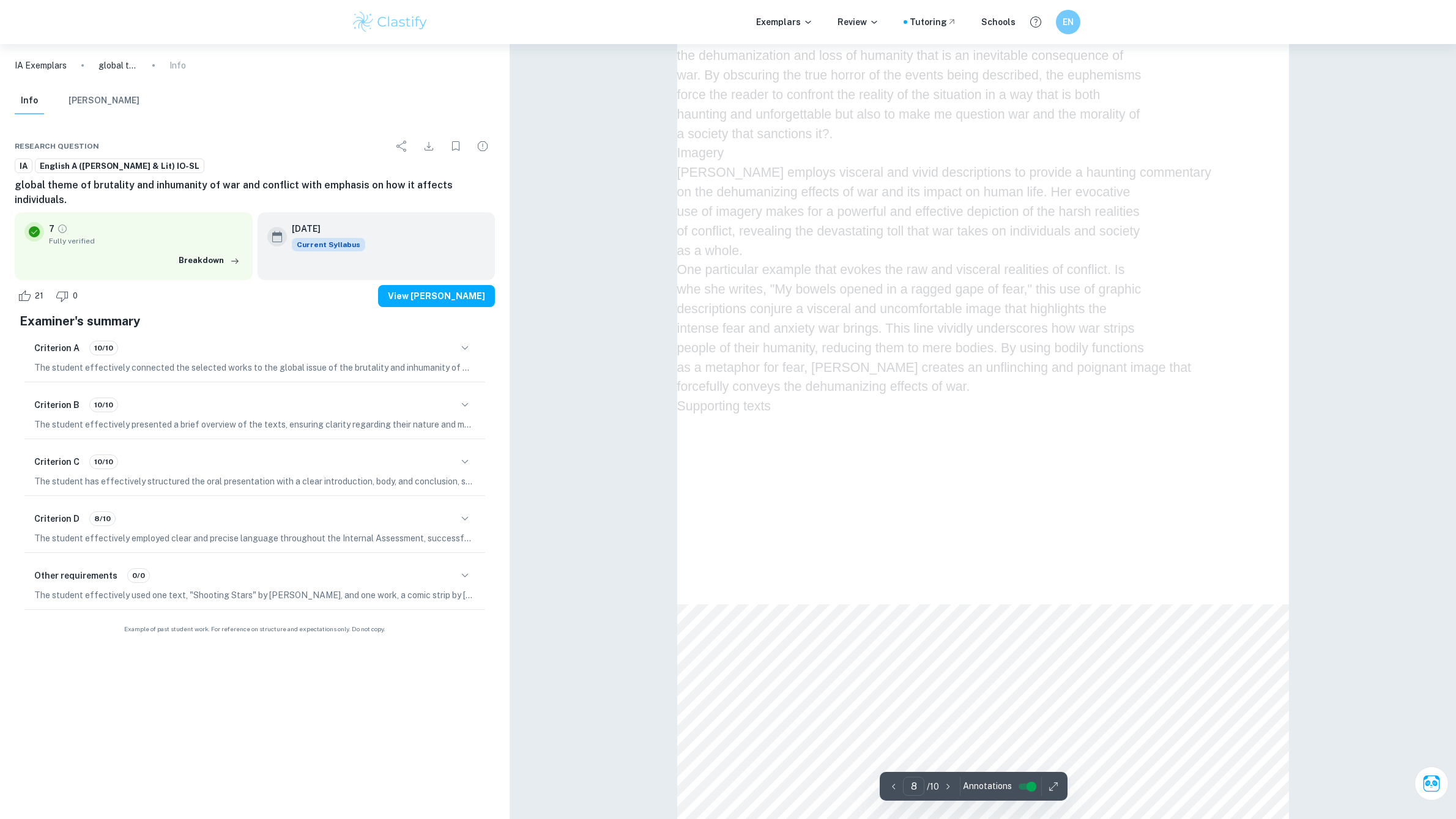
scroll to position [6118, 0]
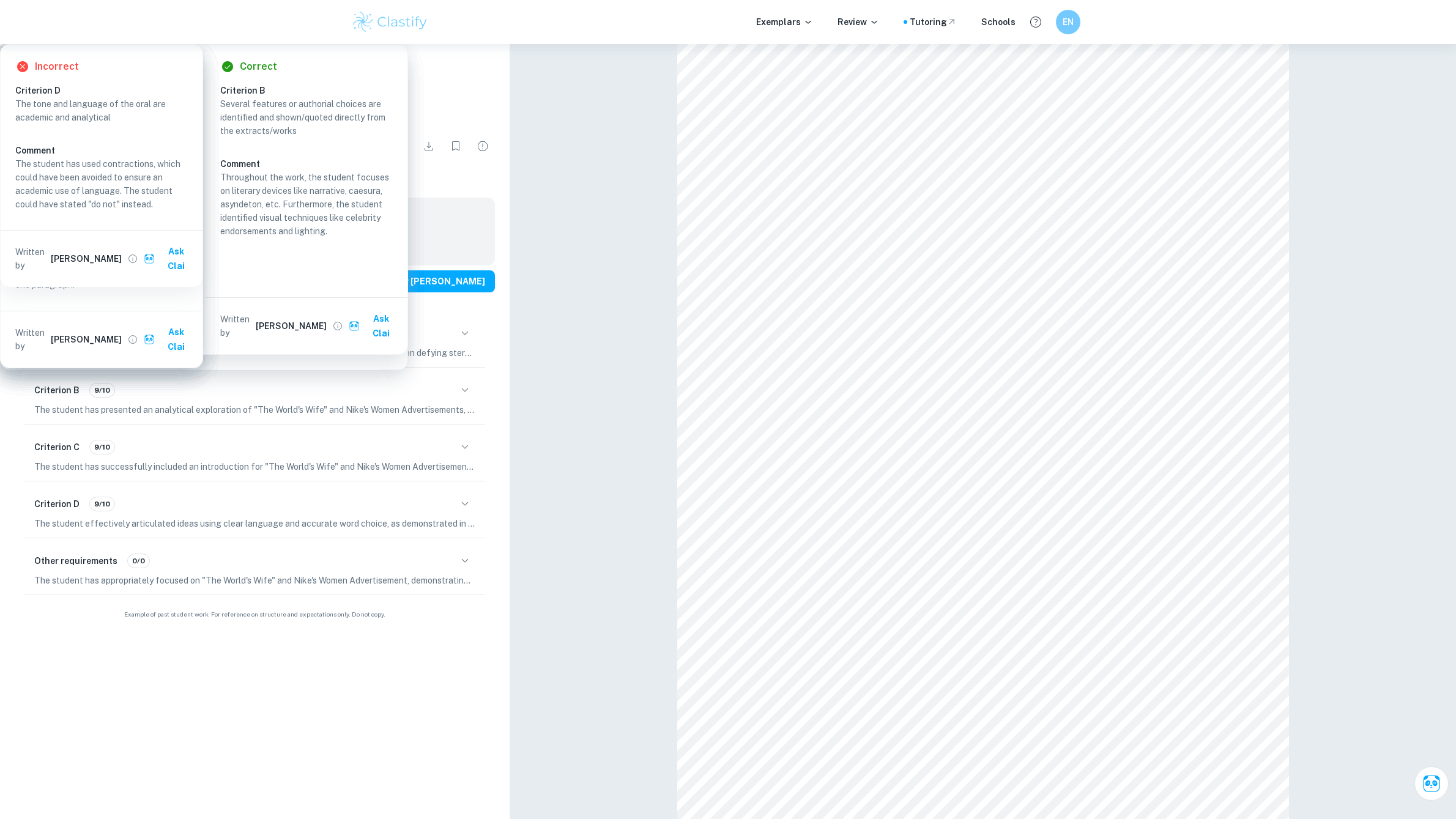
scroll to position [61, 0]
